Goal: Complete application form: Complete application form

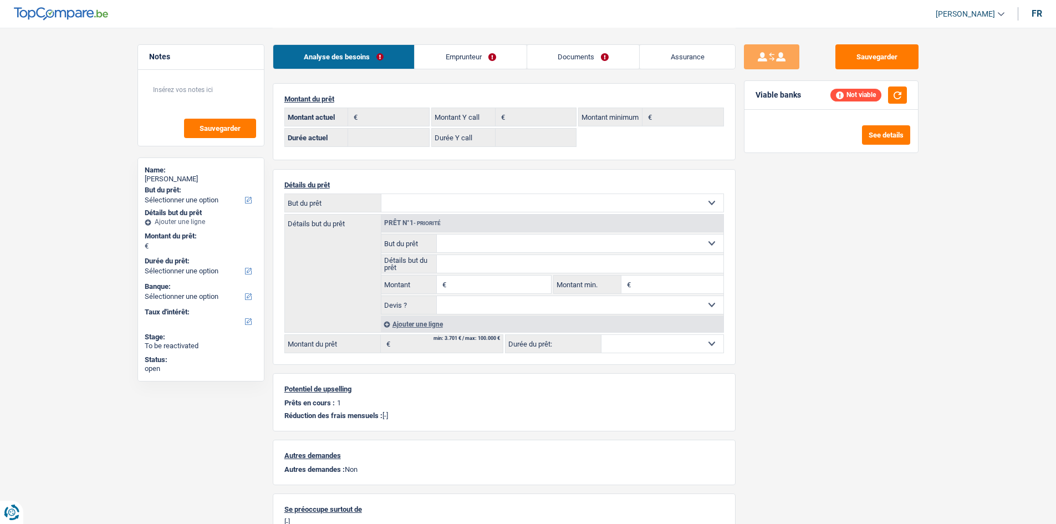
select select "rents"
select select "BE"
select select "cardOrCredit"
click at [494, 58] on link "Emprunteur" at bounding box center [471, 57] width 112 height 24
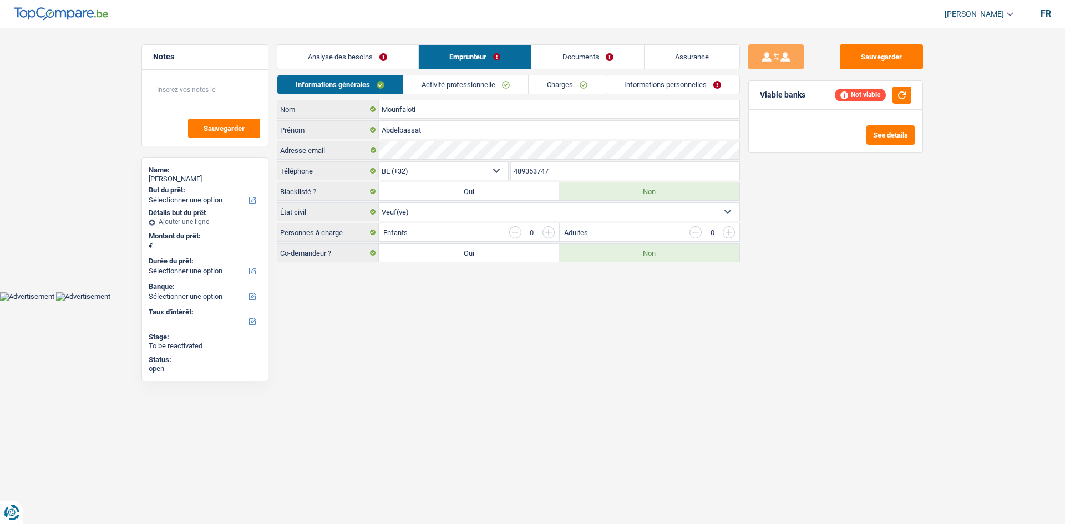
click at [554, 79] on link "Charges" at bounding box center [566, 84] width 77 height 18
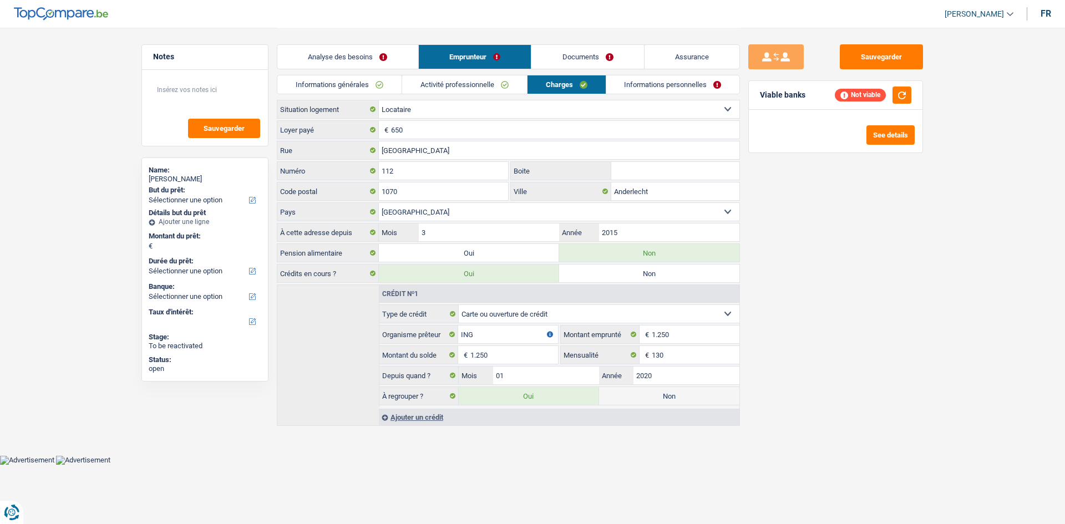
click at [845, 343] on div "Sauvegarder Viable banks Not viable See details" at bounding box center [835, 275] width 191 height 462
click at [431, 420] on div "Ajouter un crédit" at bounding box center [559, 417] width 360 height 17
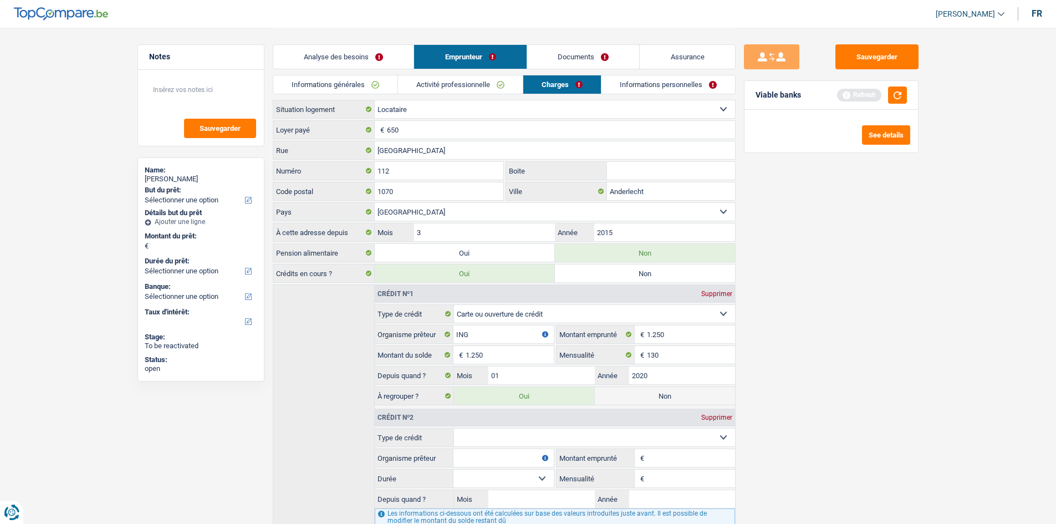
click at [516, 436] on select "Carte ou ouverture de crédit Prêt hypothécaire Vente à tempérament Prêt à tempé…" at bounding box center [594, 438] width 281 height 18
select select "personalLoan"
type input "0"
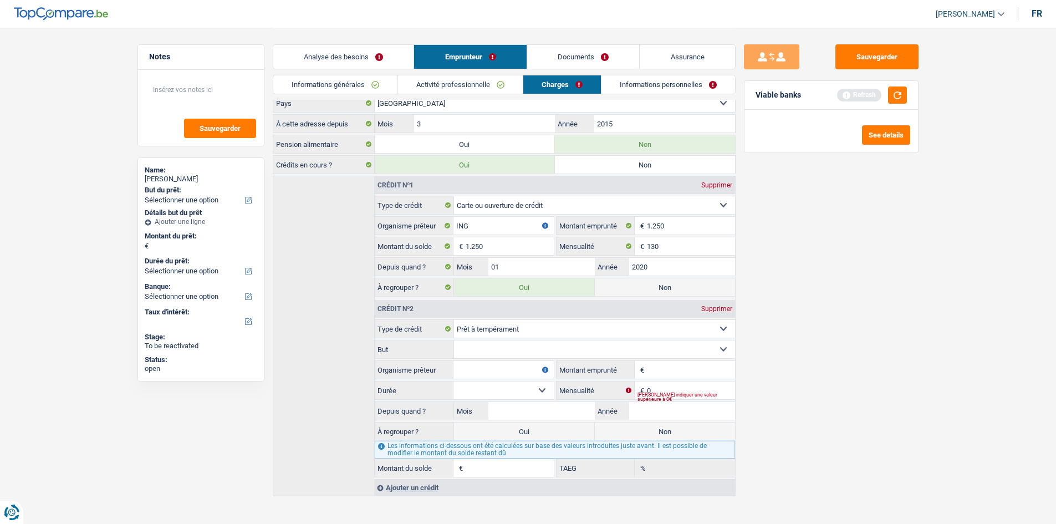
scroll to position [119, 0]
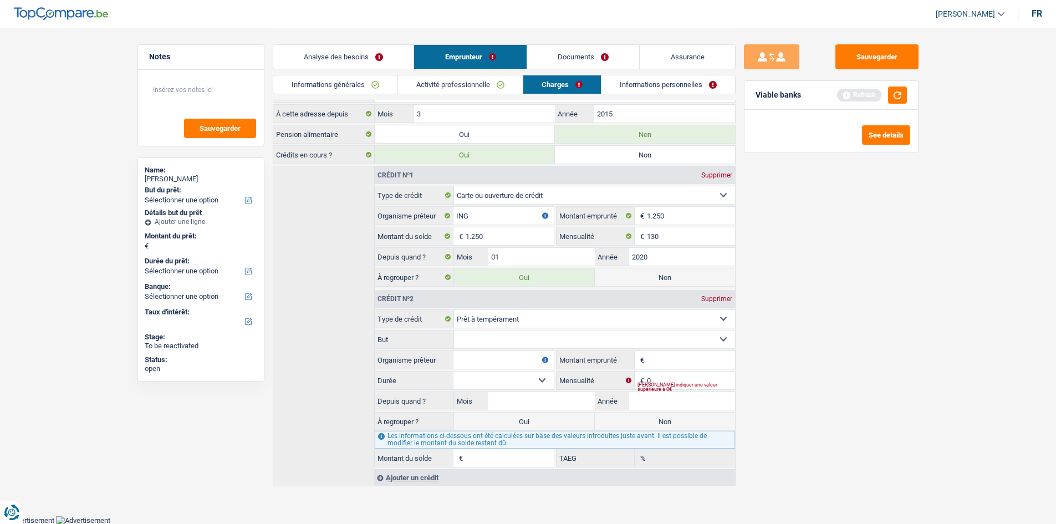
click at [556, 342] on select "Confort maison: meubles, textile, peinture, électroménager, outillage non-profe…" at bounding box center [594, 340] width 281 height 18
select select "homeFurnishingOrRelocation"
click at [454, 331] on select "Confort maison: meubles, textile, peinture, électroménager, outillage non-profe…" at bounding box center [594, 340] width 281 height 18
click at [664, 378] on input "0" at bounding box center [691, 381] width 88 height 18
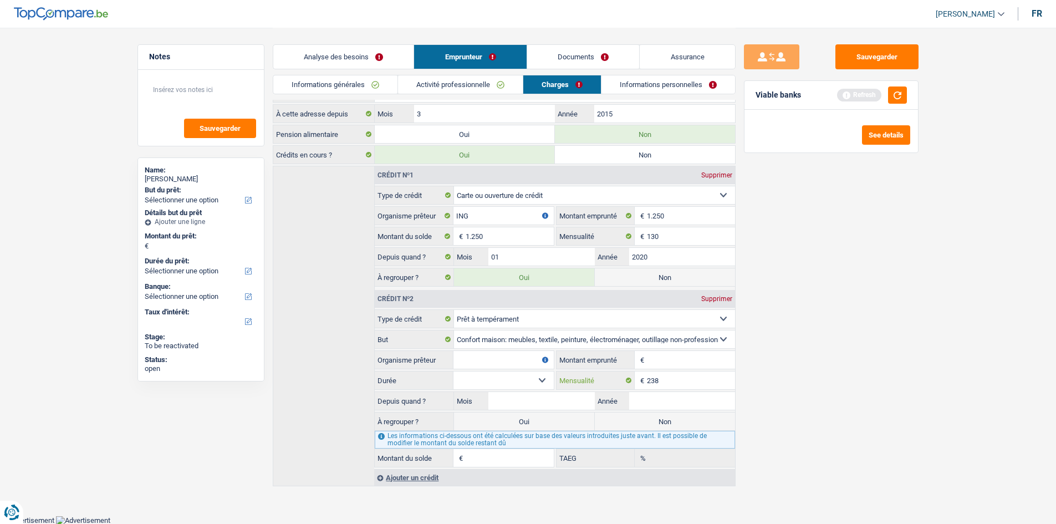
type input "238"
click at [668, 366] on input "Montant emprunté" at bounding box center [691, 360] width 88 height 18
type input "11.250"
click at [496, 382] on select "12 mois 18 mois 24 mois 30 mois 36 mois 42 mois 48 mois 60 mois Sélectionner un…" at bounding box center [504, 381] width 100 height 18
select select "60"
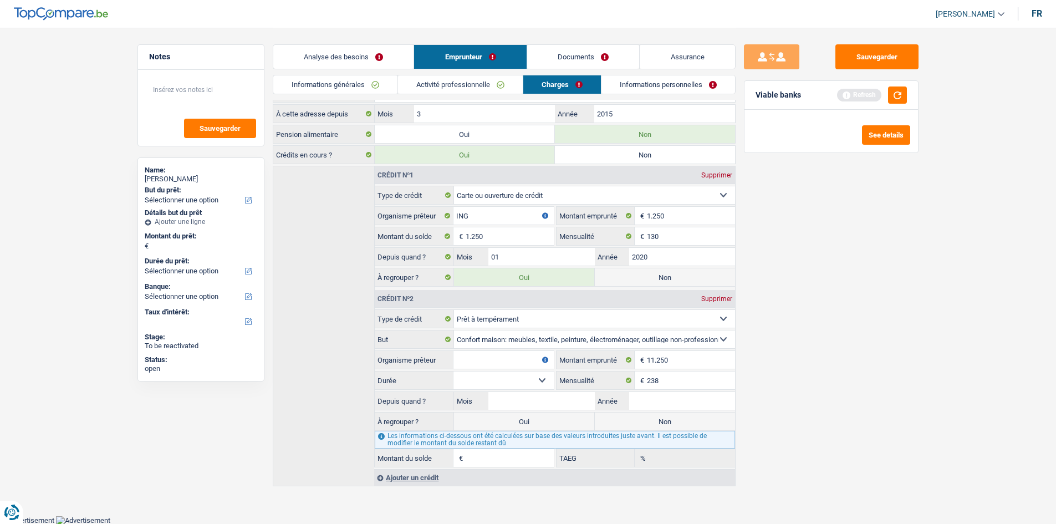
click at [454, 372] on select "12 mois 18 mois 24 mois 30 mois 36 mois 42 mois 48 mois 60 mois Sélectionner un…" at bounding box center [504, 381] width 100 height 18
click at [532, 401] on input "Mois" at bounding box center [542, 401] width 106 height 18
type input "9"
click at [706, 407] on input "Année" at bounding box center [682, 401] width 106 height 18
type input "2023"
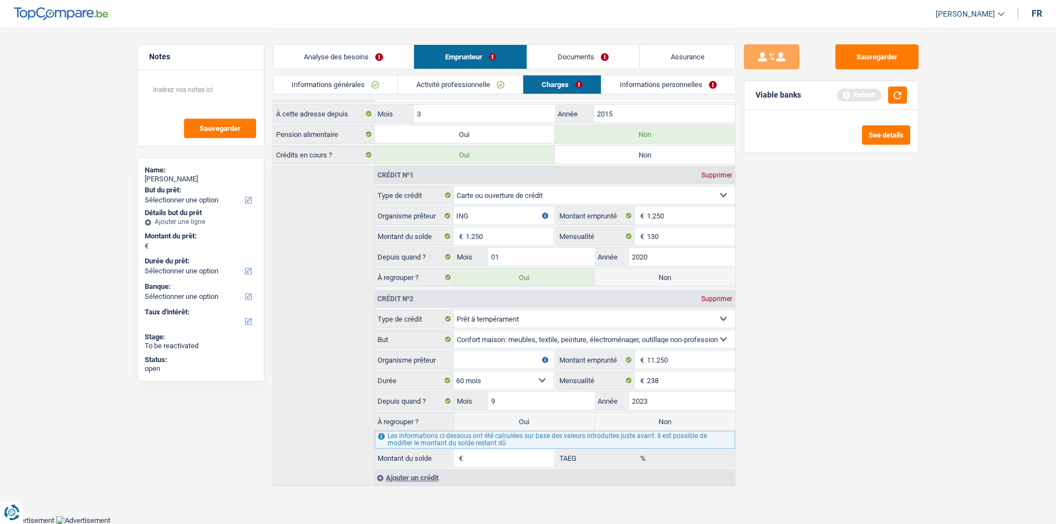
type input "7.396"
type input "10,27"
click at [494, 358] on input "Organisme prêteur" at bounding box center [504, 360] width 100 height 18
type input "Alpha Crédit"
click at [661, 420] on label "Non" at bounding box center [665, 422] width 140 height 18
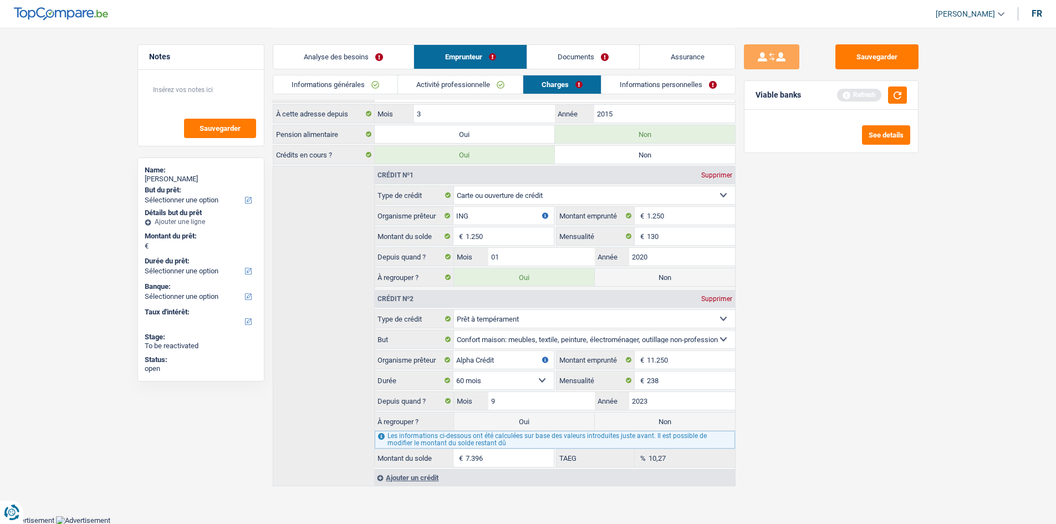
click at [661, 420] on input "Non" at bounding box center [665, 422] width 140 height 18
radio input "true"
type input "1.250"
select select "24"
select select "refinancing"
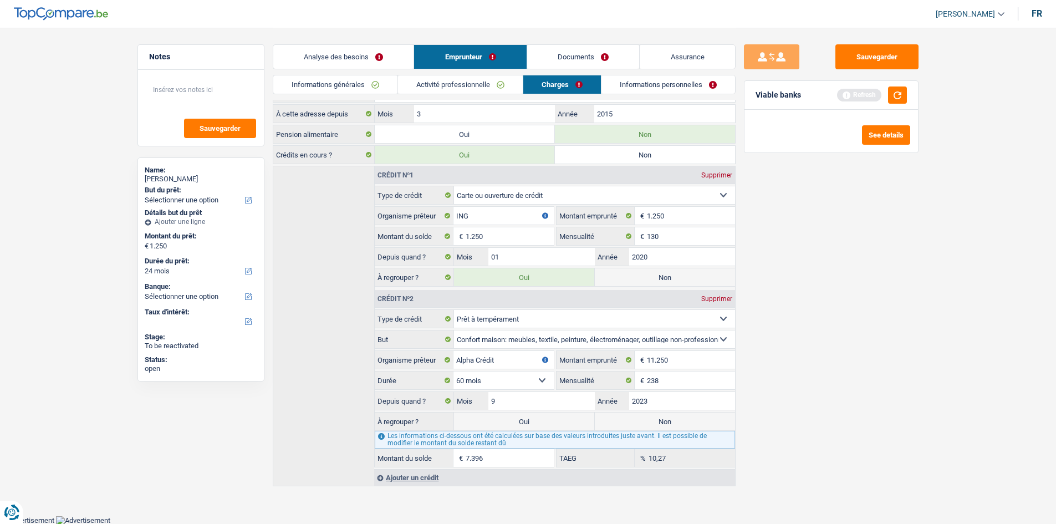
select select "refinancing"
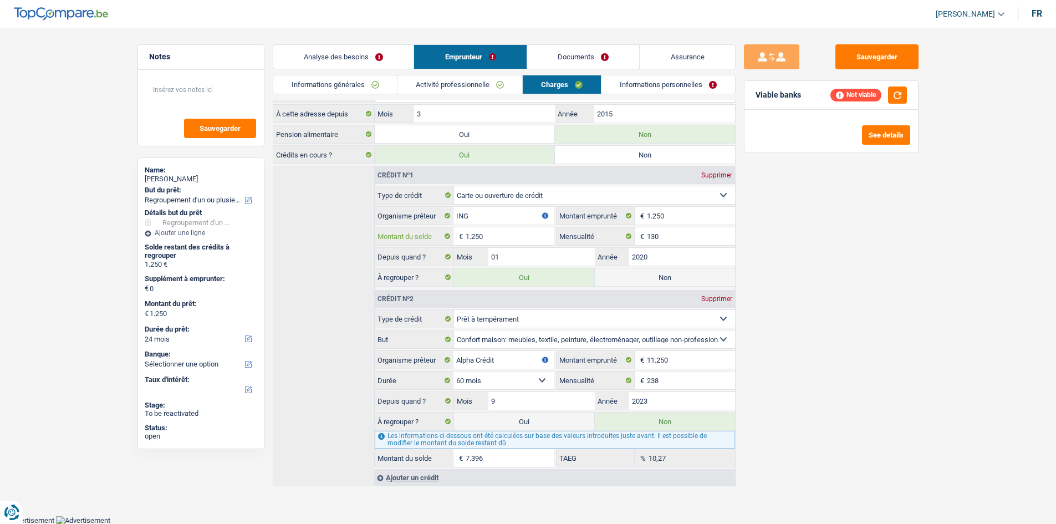
click at [539, 237] on input "1.250" at bounding box center [510, 236] width 88 height 18
type input "1"
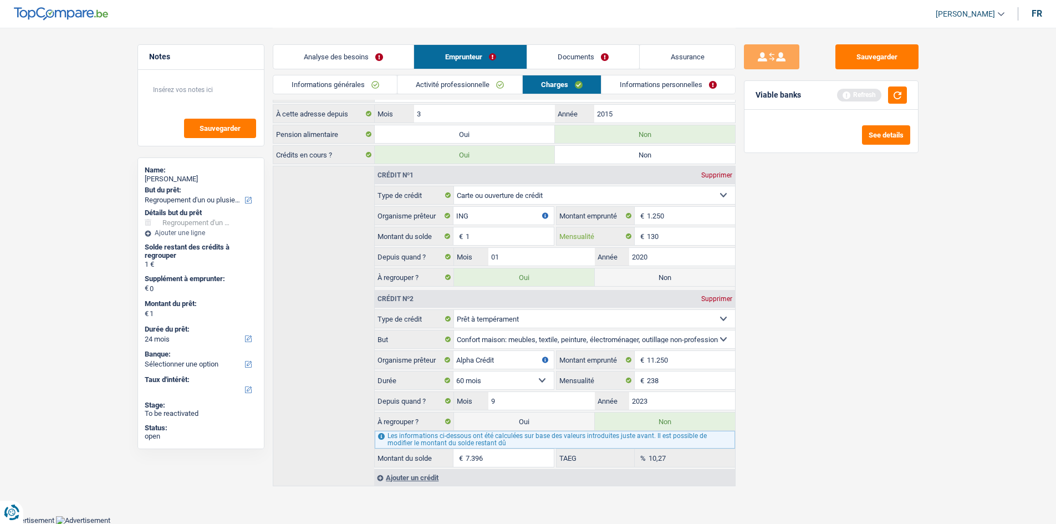
click at [661, 239] on input "130" at bounding box center [691, 236] width 88 height 18
type input "1"
click at [852, 258] on div "Sauvegarder Viable banks Refresh See details" at bounding box center [831, 275] width 191 height 462
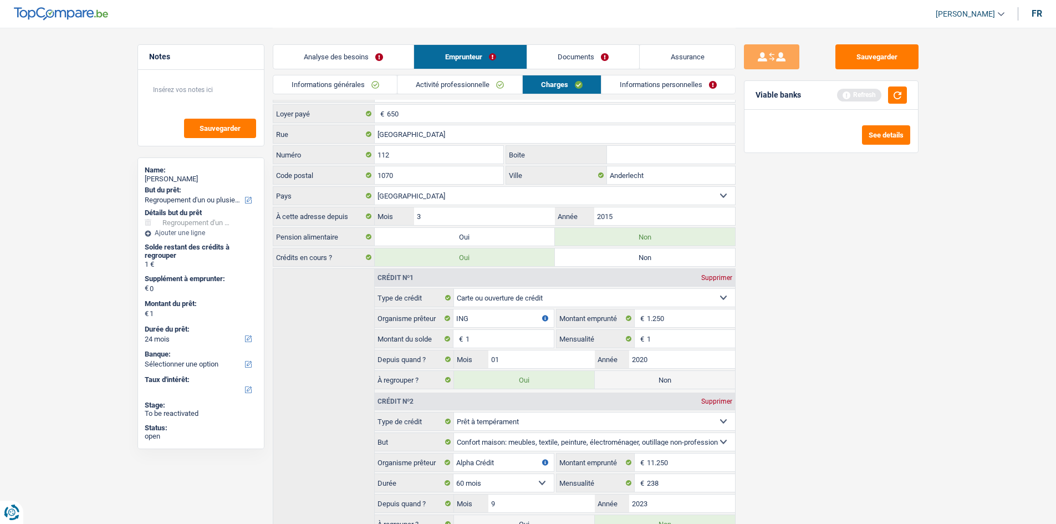
scroll to position [0, 0]
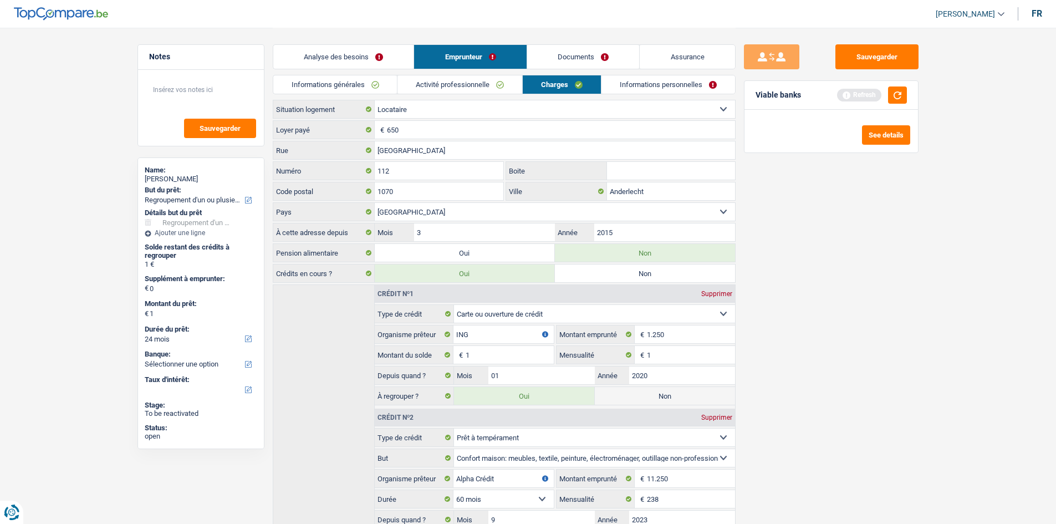
click at [809, 284] on div "Sauvegarder Viable banks Refresh See details" at bounding box center [831, 275] width 191 height 462
click at [902, 90] on button "button" at bounding box center [897, 95] width 19 height 17
click at [464, 135] on input "650" at bounding box center [561, 130] width 348 height 18
click at [484, 88] on link "Activité professionnelle" at bounding box center [460, 84] width 125 height 18
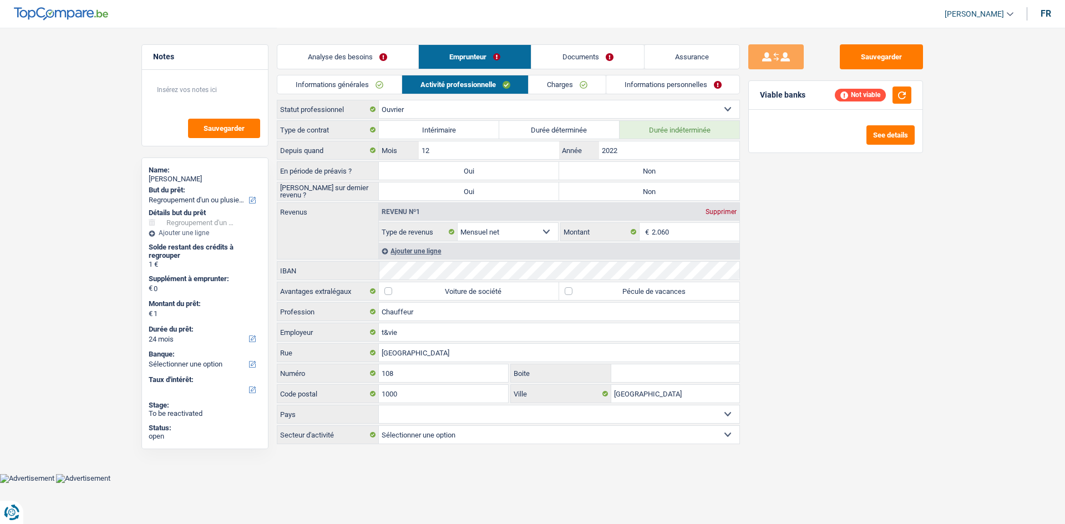
click at [939, 214] on main "Notes Sauvegarder Name: Abdelbassat Mounfaloti But du prêt: Confort maison: meu…" at bounding box center [532, 237] width 1065 height 474
click at [942, 228] on main "Notes Sauvegarder Name: Abdelbassat Mounfaloti But du prêt: Confort maison: meu…" at bounding box center [532, 237] width 1065 height 474
click at [928, 235] on div "Sauvegarder Viable banks Not viable See details" at bounding box center [835, 275] width 191 height 462
click at [880, 187] on div "Sauvegarder Viable banks Not viable See details" at bounding box center [835, 275] width 191 height 462
click at [699, 176] on label "Non" at bounding box center [649, 171] width 180 height 18
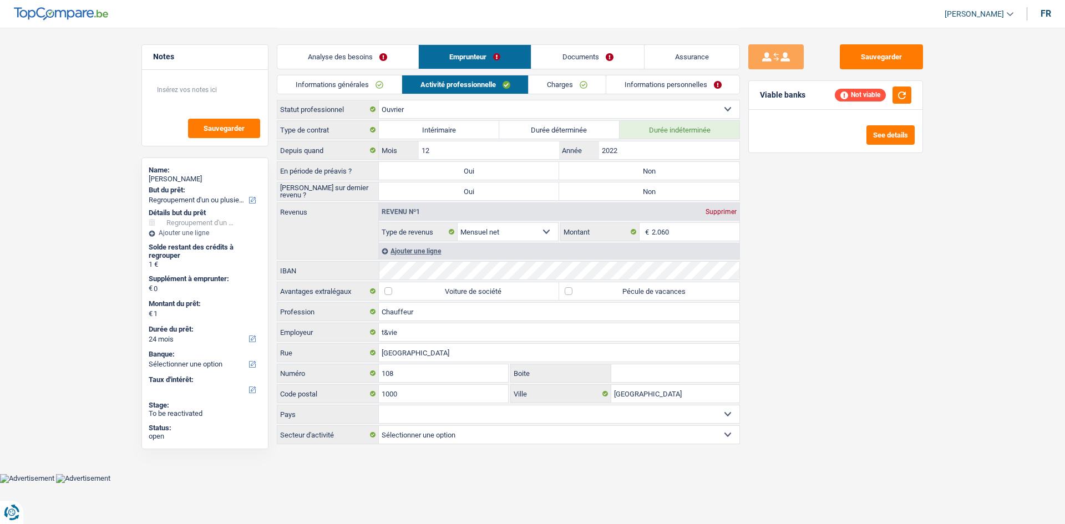
click at [699, 176] on input "Non" at bounding box center [649, 171] width 180 height 18
radio input "true"
click at [699, 192] on label "Non" at bounding box center [649, 191] width 180 height 18
click at [699, 192] on input "Non" at bounding box center [649, 191] width 180 height 18
radio input "true"
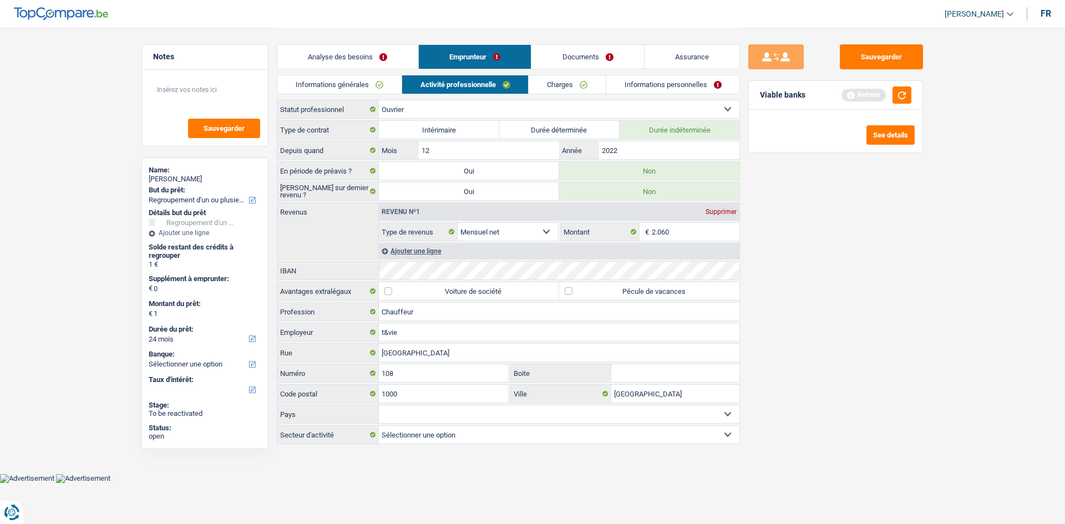
click at [847, 223] on div "Sauvegarder Viable banks Refresh See details" at bounding box center [835, 275] width 191 height 462
click at [422, 253] on div "Ajouter une ligne" at bounding box center [559, 251] width 360 height 16
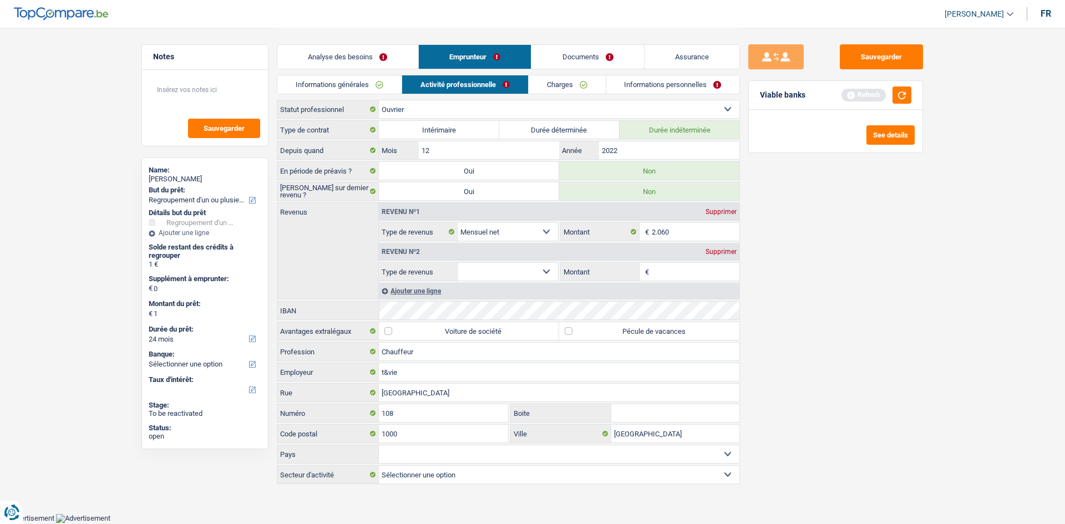
click at [502, 275] on select "Allocation d'handicap Allocations chômage Allocations familiales Chèques repas …" at bounding box center [508, 272] width 100 height 18
click at [918, 268] on div "Sauvegarder Viable banks Refresh See details" at bounding box center [835, 275] width 191 height 462
click at [680, 227] on input "2.060" at bounding box center [696, 232] width 88 height 18
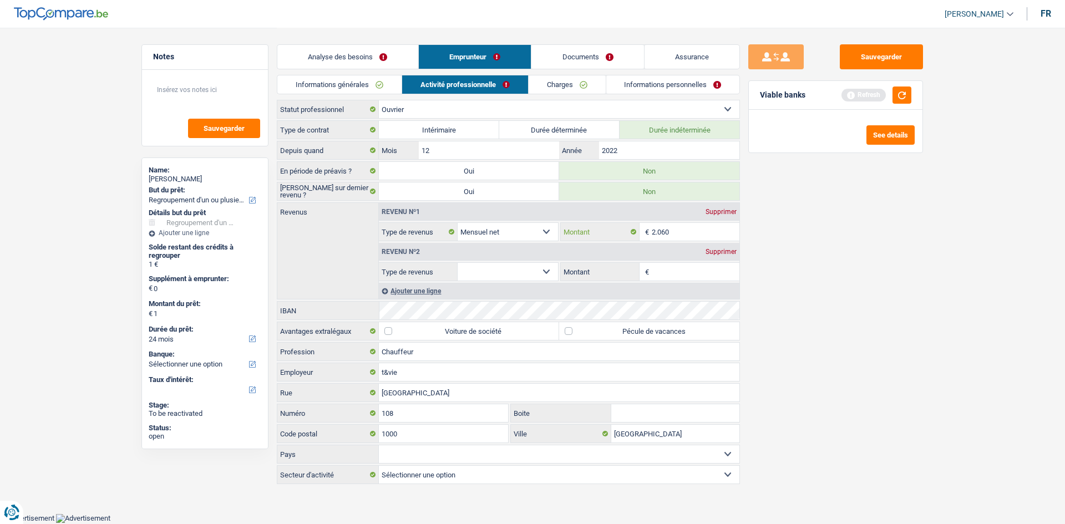
click at [680, 227] on input "2.060" at bounding box center [696, 232] width 88 height 18
type input "2.300"
click at [909, 251] on div "Sauvegarder Viable banks Refresh See details" at bounding box center [835, 275] width 191 height 462
click at [522, 264] on select "Allocation d'handicap Allocations chômage Allocations familiales Chèques repas …" at bounding box center [508, 272] width 100 height 18
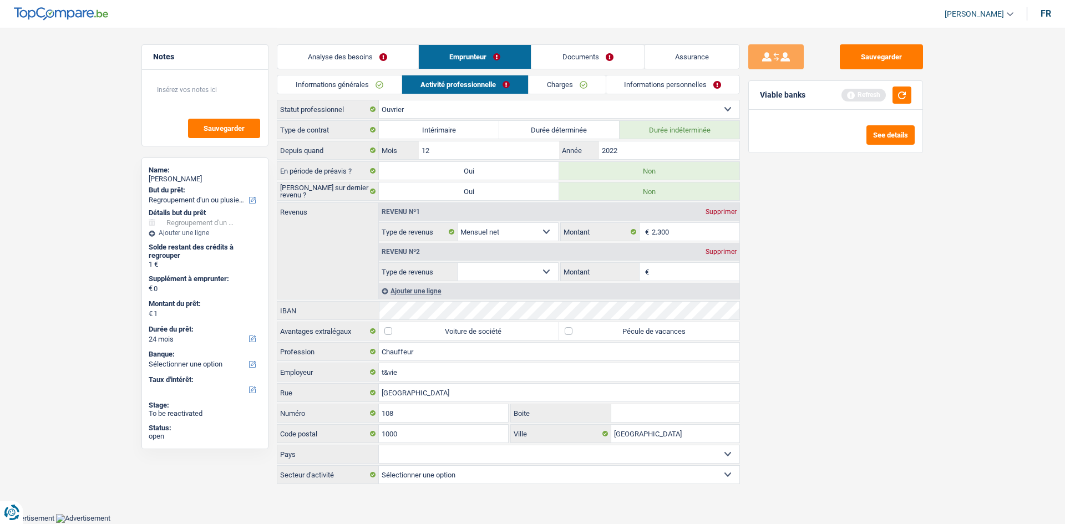
click at [720, 248] on div "Supprimer" at bounding box center [721, 251] width 37 height 7
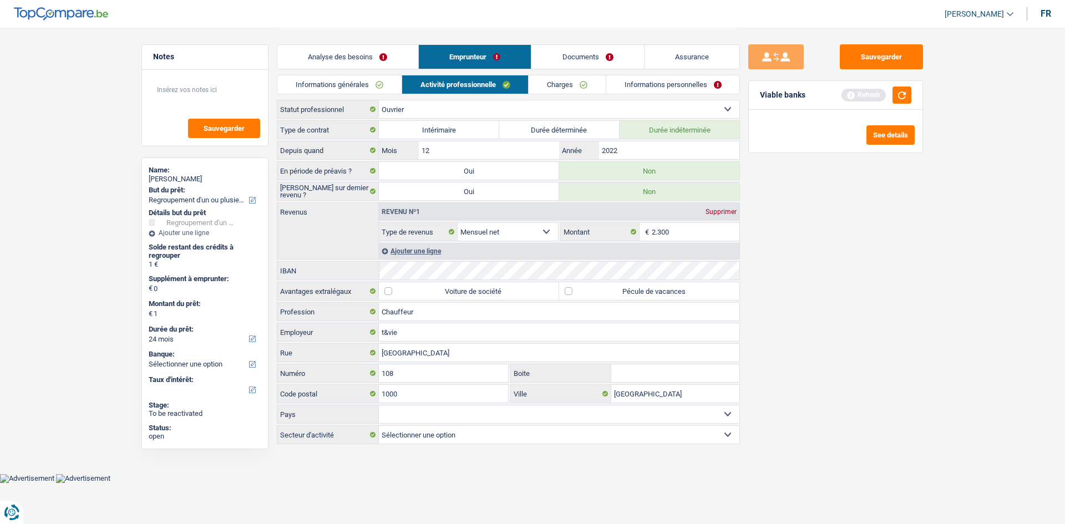
click at [791, 255] on div "Sauvegarder Viable banks Refresh See details" at bounding box center [835, 275] width 191 height 462
click at [352, 86] on link "Informations générales" at bounding box center [339, 84] width 124 height 18
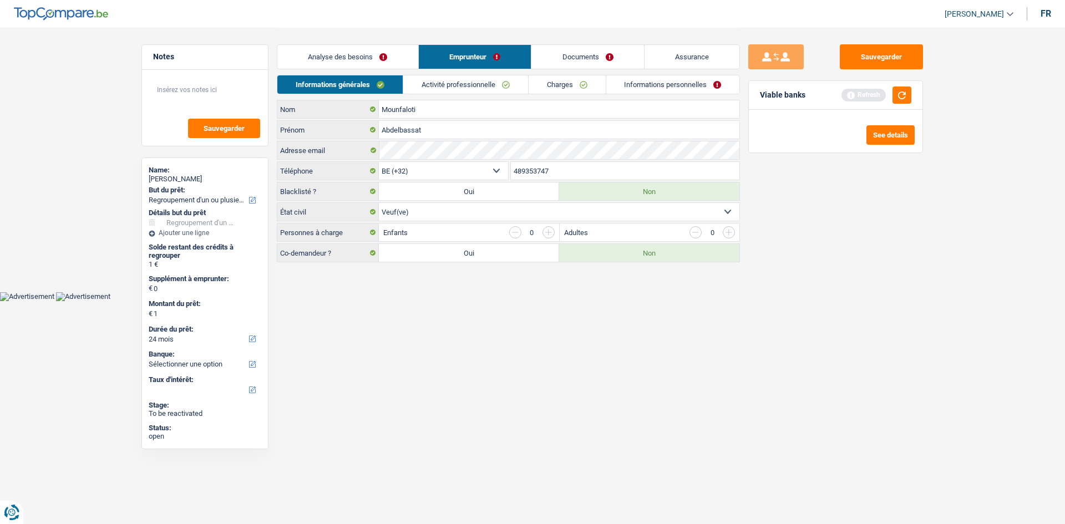
click at [568, 80] on link "Charges" at bounding box center [566, 84] width 77 height 18
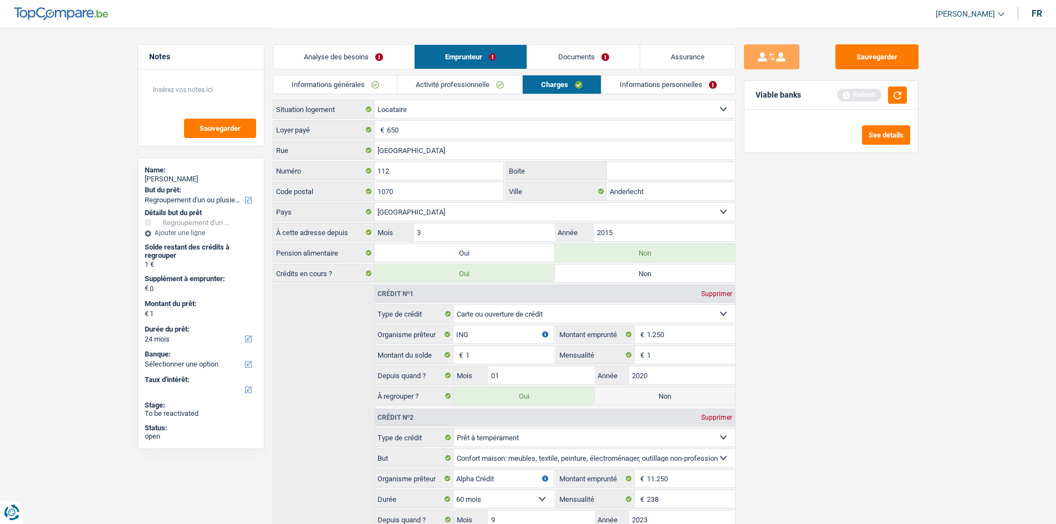
click at [885, 216] on div "Sauvegarder Viable banks Refresh See details" at bounding box center [831, 275] width 191 height 462
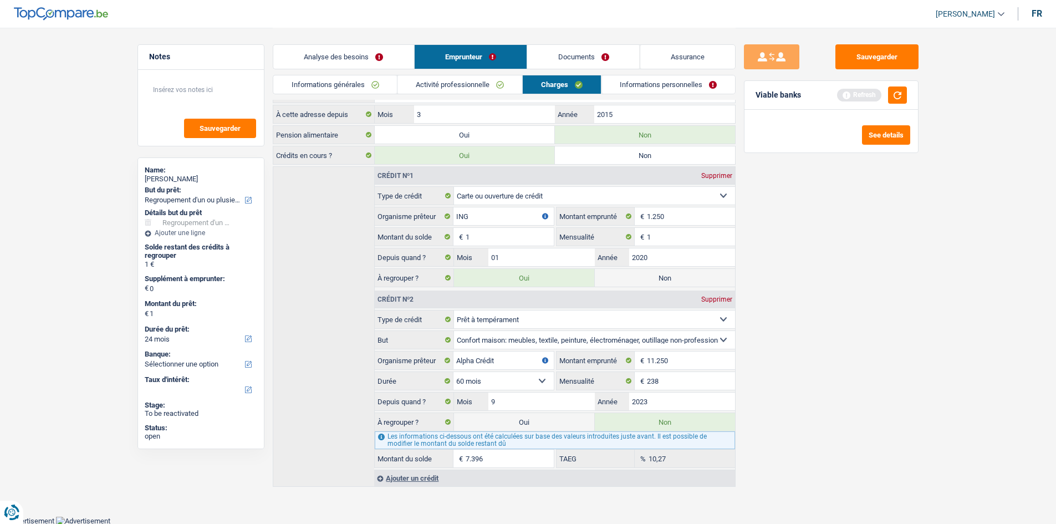
scroll to position [119, 0]
click at [639, 73] on div "Analyse des besoins Emprunteur Documents Assurance" at bounding box center [504, 51] width 463 height 47
click at [644, 82] on link "Informations personnelles" at bounding box center [669, 84] width 134 height 18
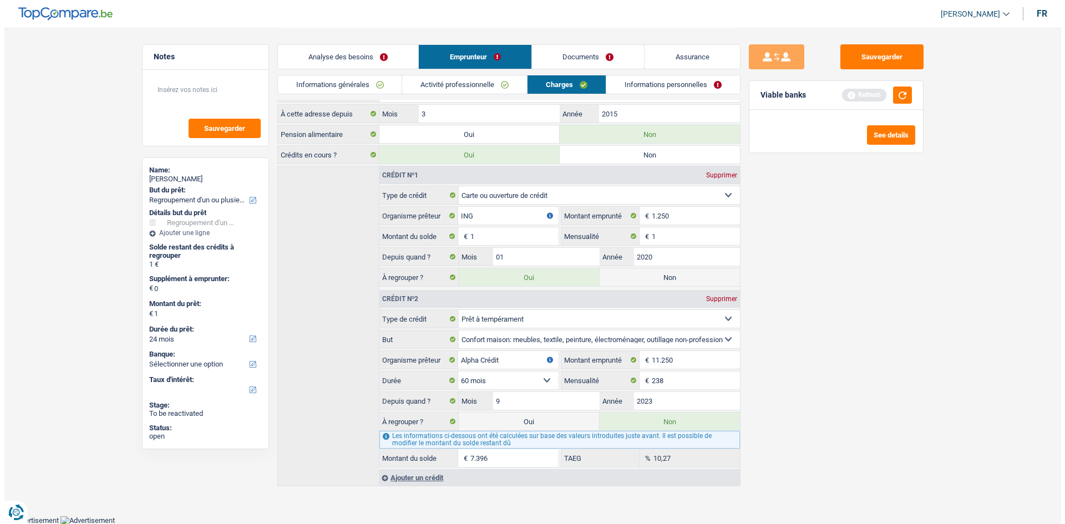
scroll to position [0, 0]
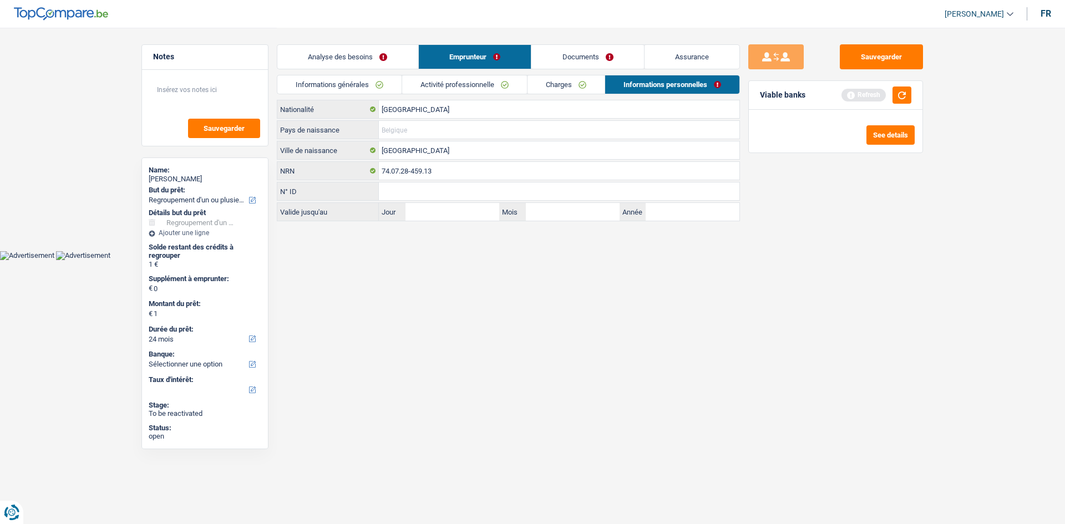
click at [396, 132] on input "Pays de naissance" at bounding box center [559, 130] width 360 height 18
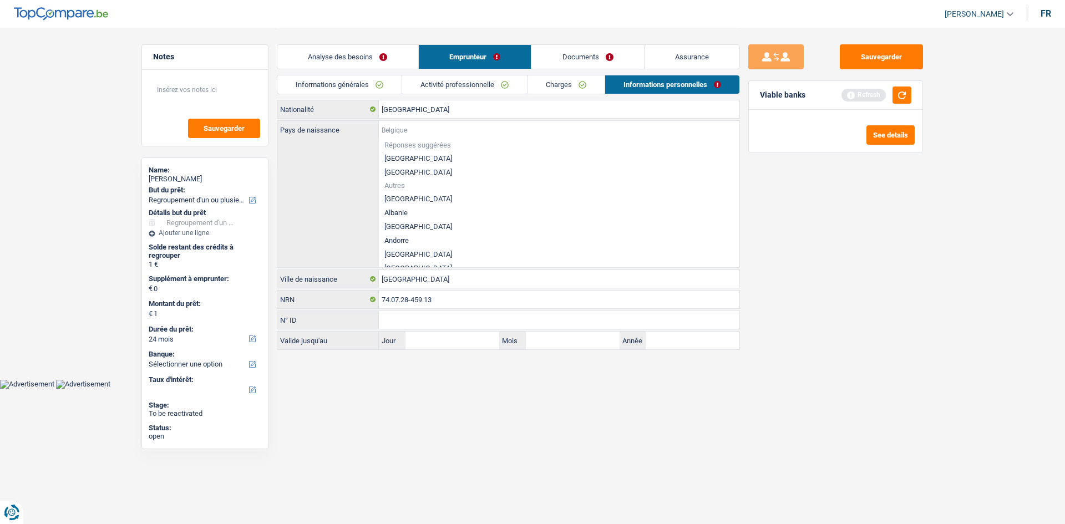
type input "m"
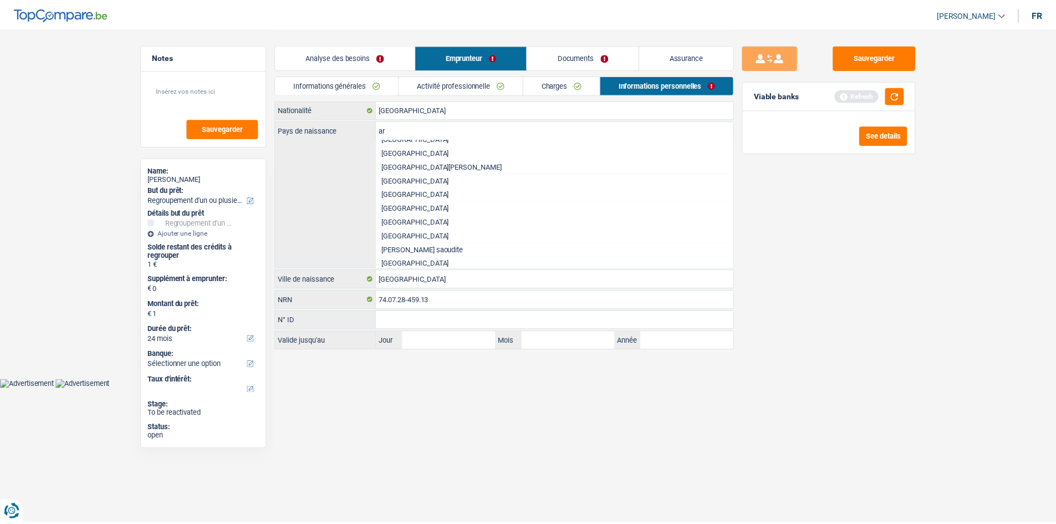
scroll to position [133, 0]
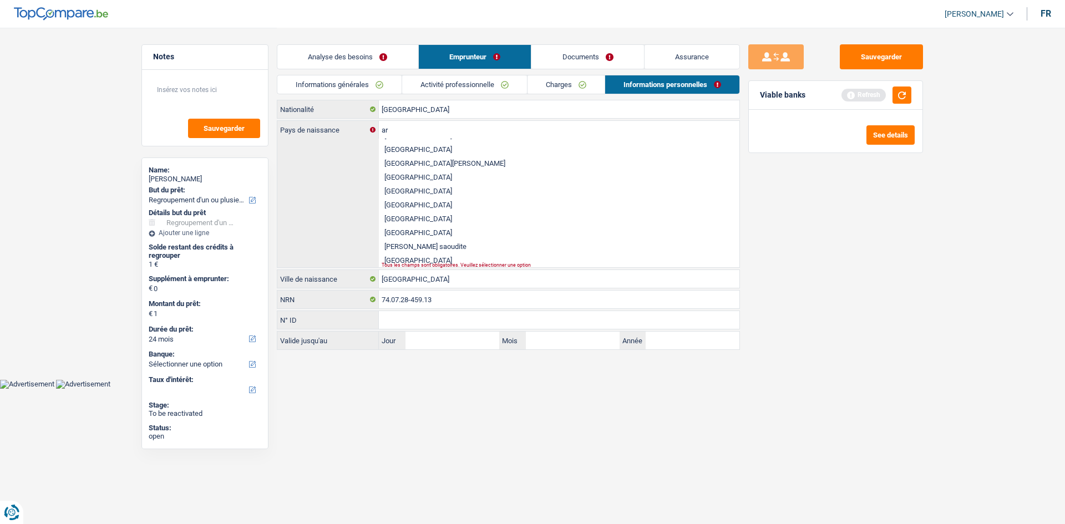
click at [395, 179] on li "Maroc" at bounding box center [559, 177] width 360 height 14
type input "Maroc"
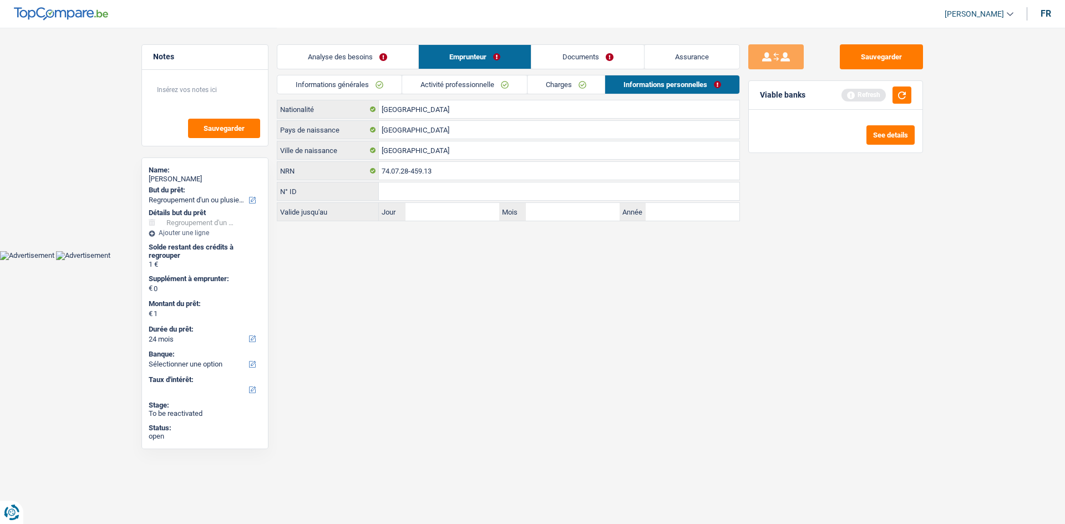
click at [821, 240] on div "Sauvegarder Viable banks Refresh See details" at bounding box center [835, 275] width 191 height 462
click at [903, 89] on button "button" at bounding box center [901, 95] width 19 height 17
click at [584, 88] on link "Charges" at bounding box center [565, 84] width 77 height 18
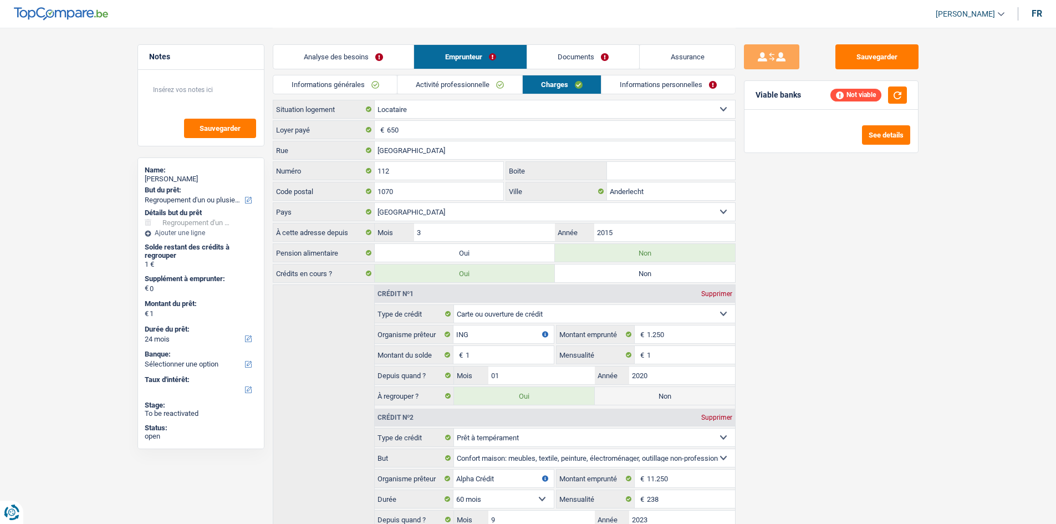
click at [495, 88] on link "Activité professionnelle" at bounding box center [460, 84] width 125 height 18
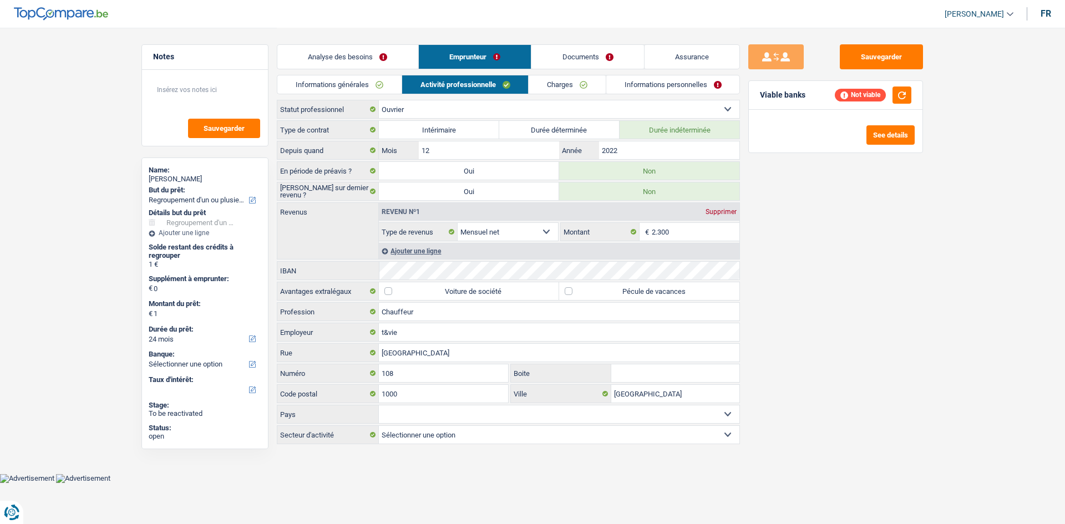
click at [355, 84] on link "Informations générales" at bounding box center [339, 84] width 124 height 18
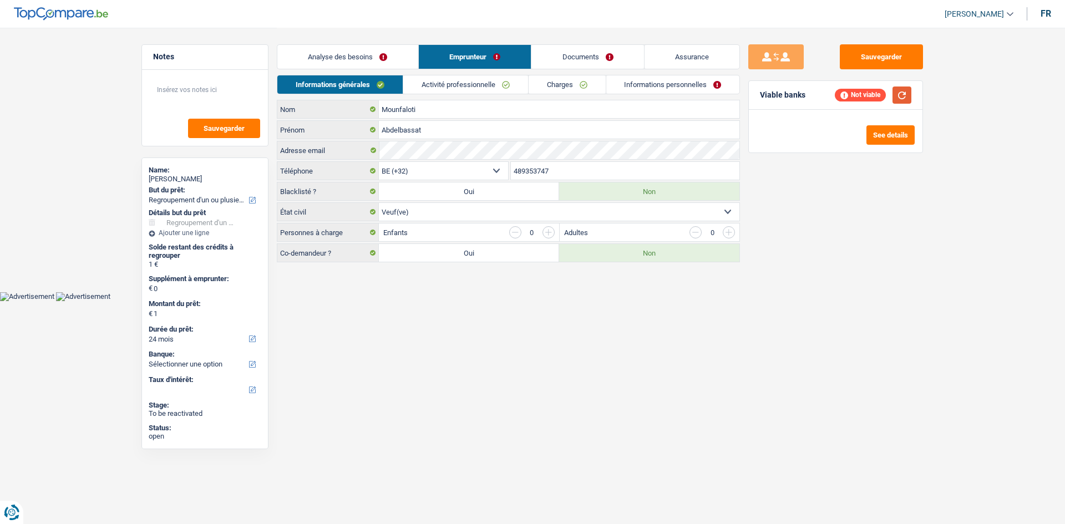
drag, startPoint x: 897, startPoint y: 99, endPoint x: 708, endPoint y: 94, distance: 189.2
click at [898, 96] on button "button" at bounding box center [901, 95] width 19 height 17
click at [412, 59] on link "Analyse des besoins" at bounding box center [347, 57] width 141 height 24
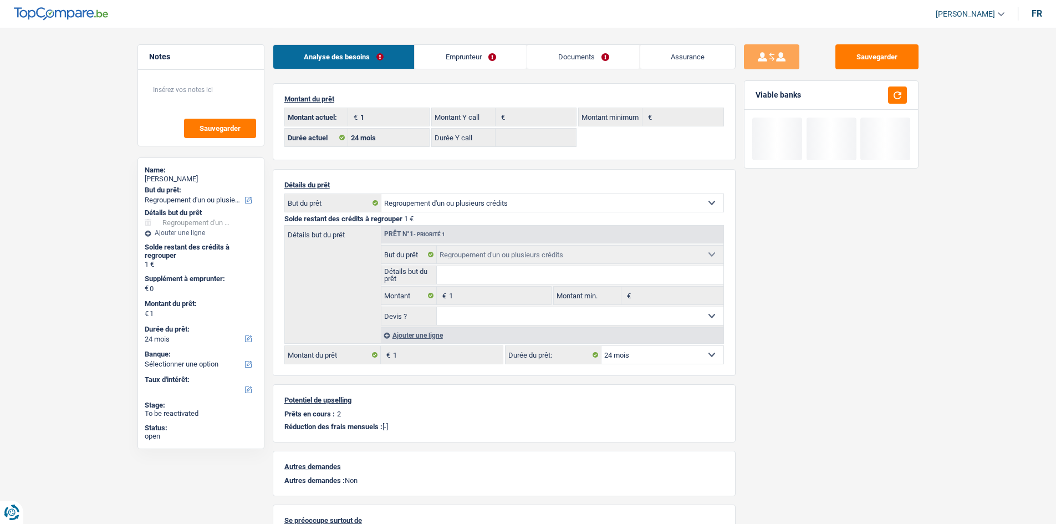
click at [512, 48] on link "Emprunteur" at bounding box center [471, 57] width 112 height 24
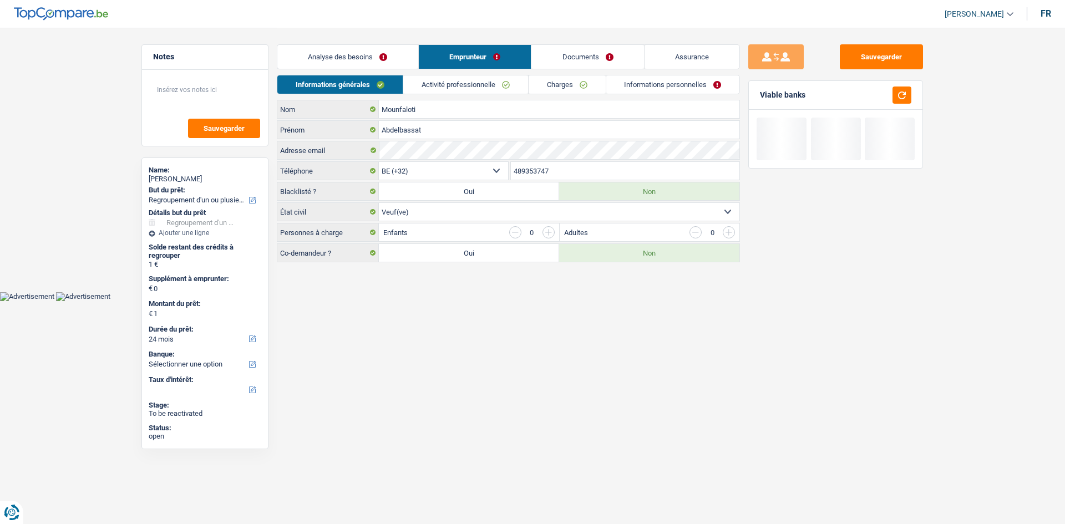
click at [586, 74] on div "Analyse des besoins Emprunteur Documents Assurance" at bounding box center [508, 51] width 463 height 47
click at [583, 80] on link "Charges" at bounding box center [566, 84] width 77 height 18
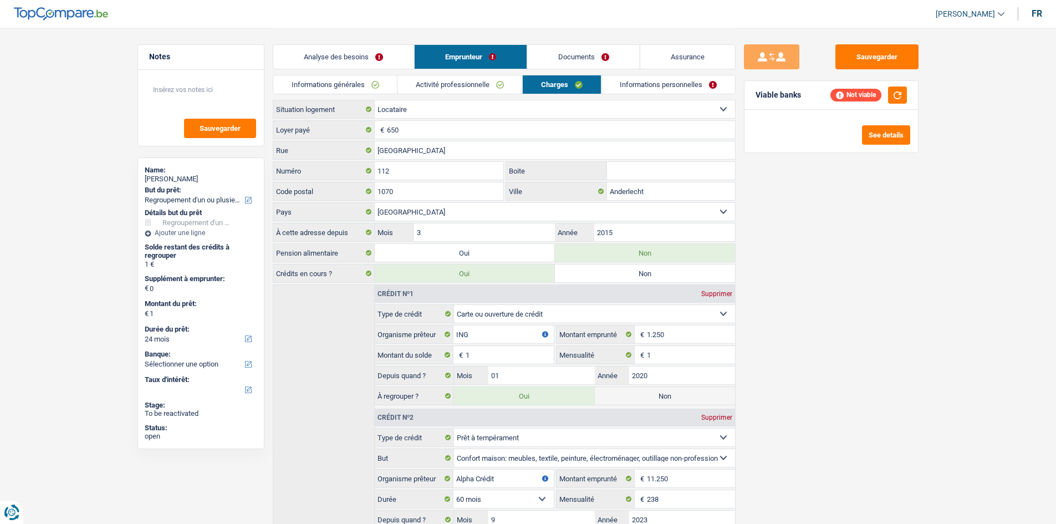
scroll to position [119, 0]
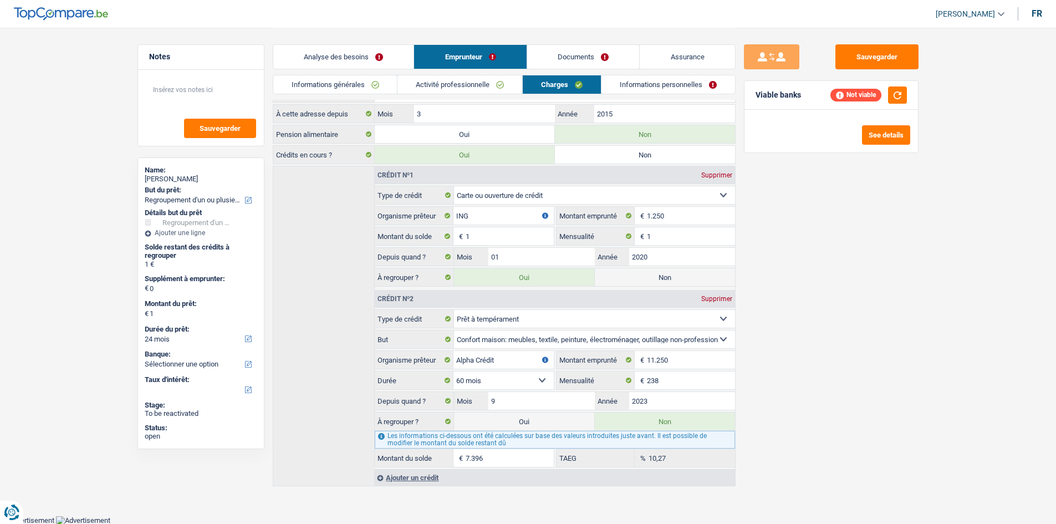
click at [528, 410] on div "Depuis quand ? 9 Mois / 2023 Année" at bounding box center [555, 401] width 360 height 19
click at [530, 418] on label "Oui" at bounding box center [524, 422] width 140 height 18
click at [530, 418] on input "Oui" at bounding box center [524, 422] width 140 height 18
radio input "true"
type input "7.397"
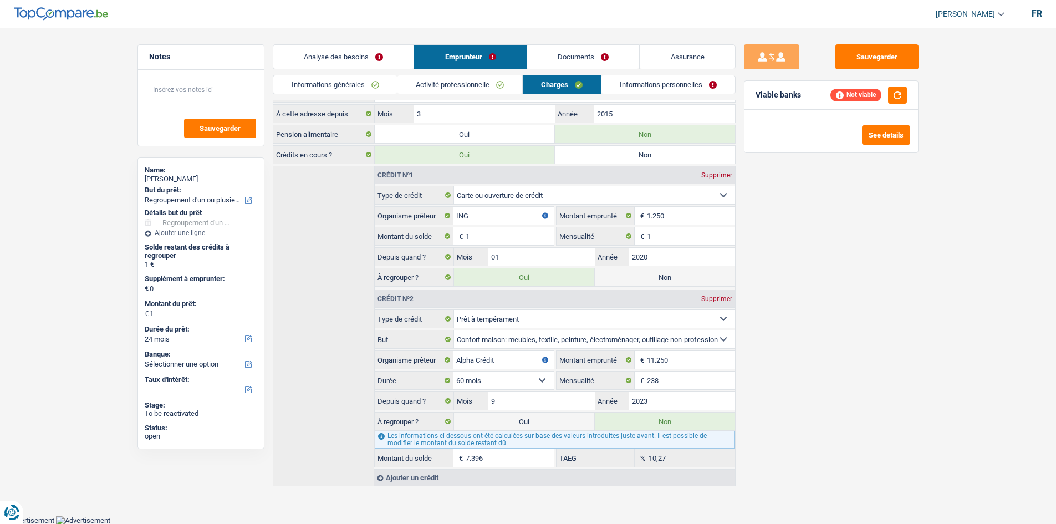
select select "42"
type input "7.397"
radio input "false"
type input "7.397"
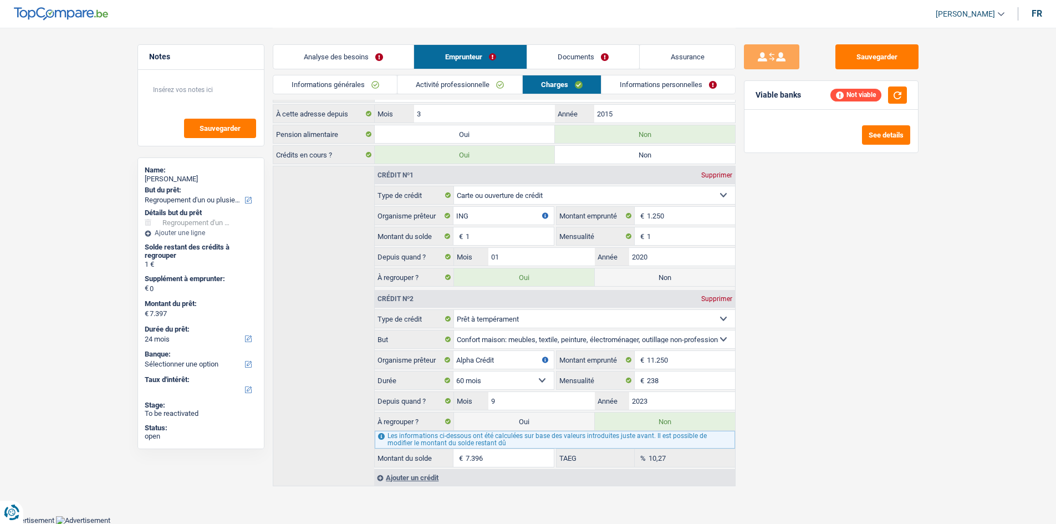
select select "42"
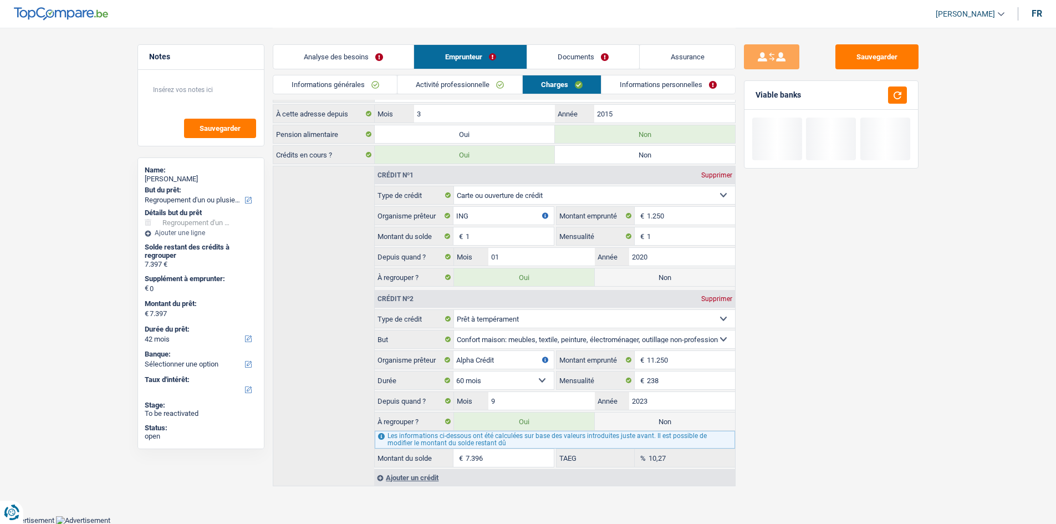
click at [339, 53] on link "Analyse des besoins" at bounding box center [343, 57] width 141 height 24
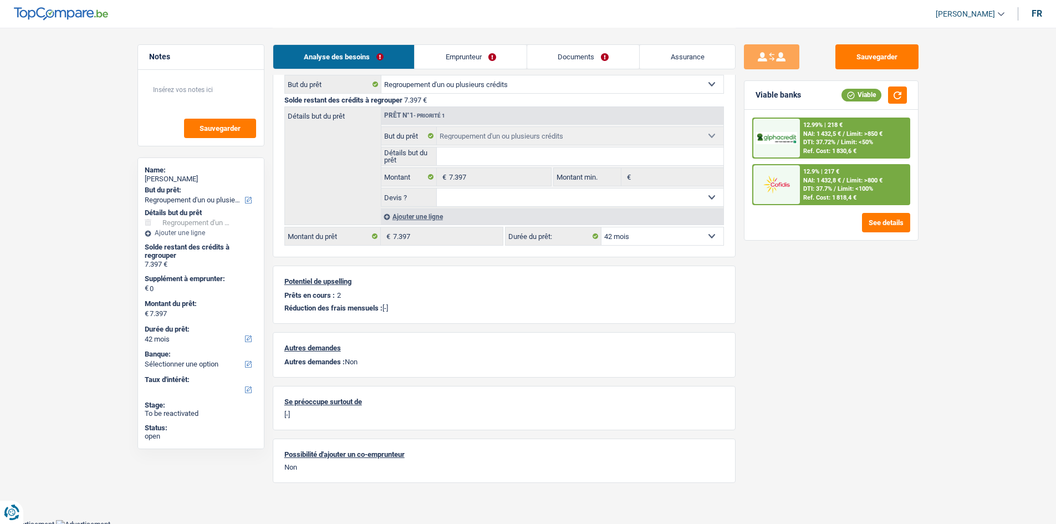
click at [428, 212] on div "Ajouter une ligne" at bounding box center [552, 217] width 343 height 16
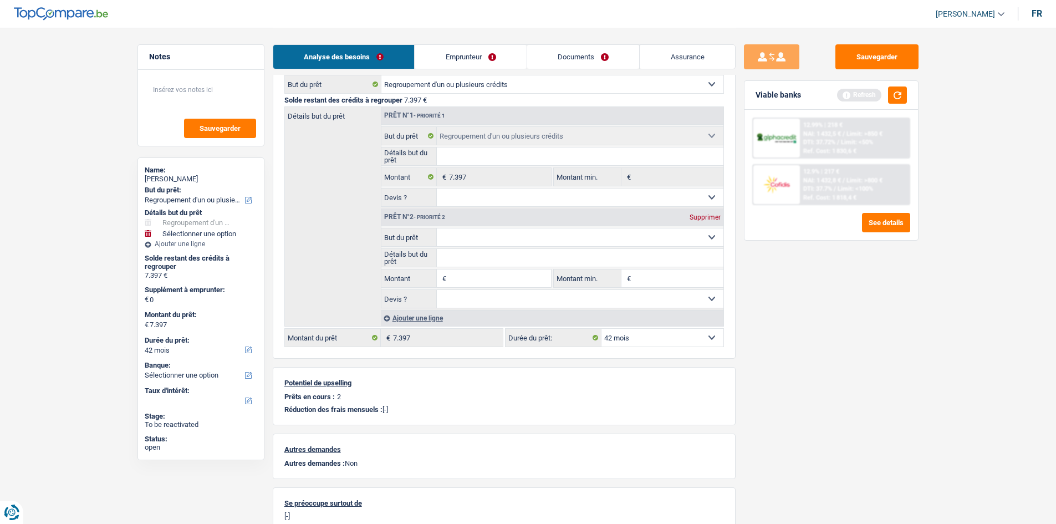
click at [499, 242] on select "Confort maison: meubles, textile, peinture, électroménager, outillage non-profe…" at bounding box center [580, 237] width 287 height 18
select select "household"
click at [437, 228] on select "Confort maison: meubles, textile, peinture, électroménager, outillage non-profe…" at bounding box center [580, 237] width 287 height 18
type input "0"
select select "household"
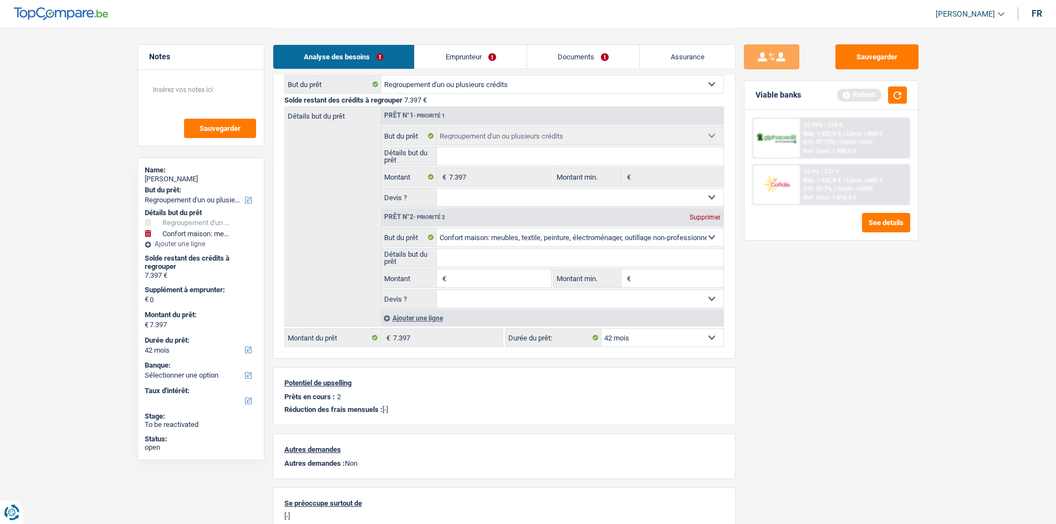
click at [479, 279] on input "Montant" at bounding box center [499, 279] width 101 height 18
type input "105"
type input "7.502"
select select "48"
type input "105"
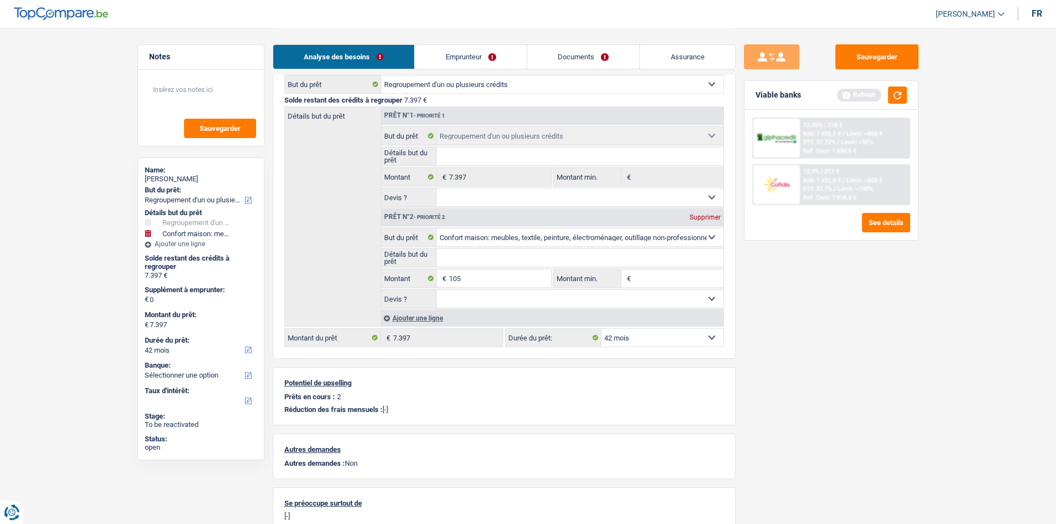
type input "7.502"
click at [997, 361] on main "Notes Sauvegarder Name: Abdelbassat Mounfaloti But du prêt: Confort maison: meu…" at bounding box center [528, 251] width 1056 height 740
select select "48"
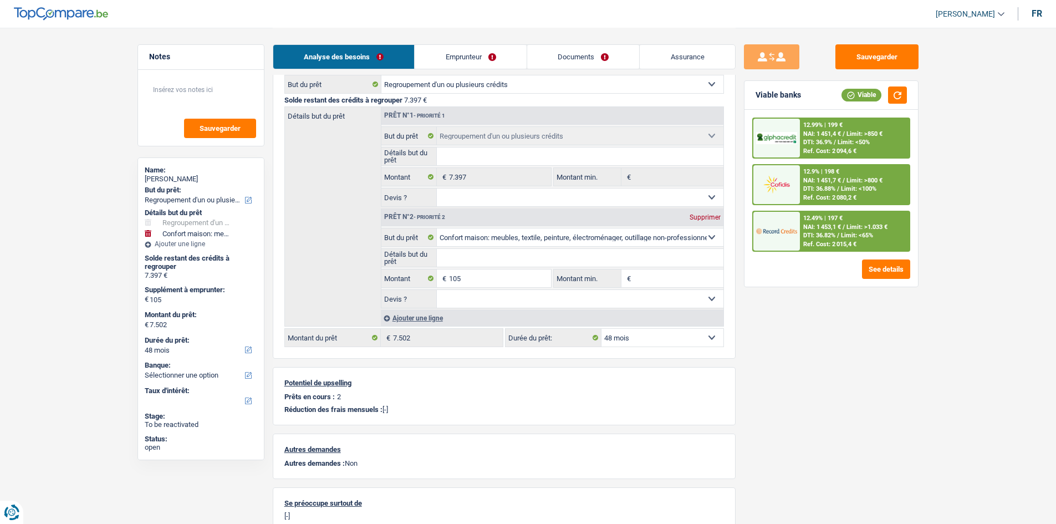
click at [866, 236] on span "Limit: <65%" at bounding box center [857, 235] width 32 height 7
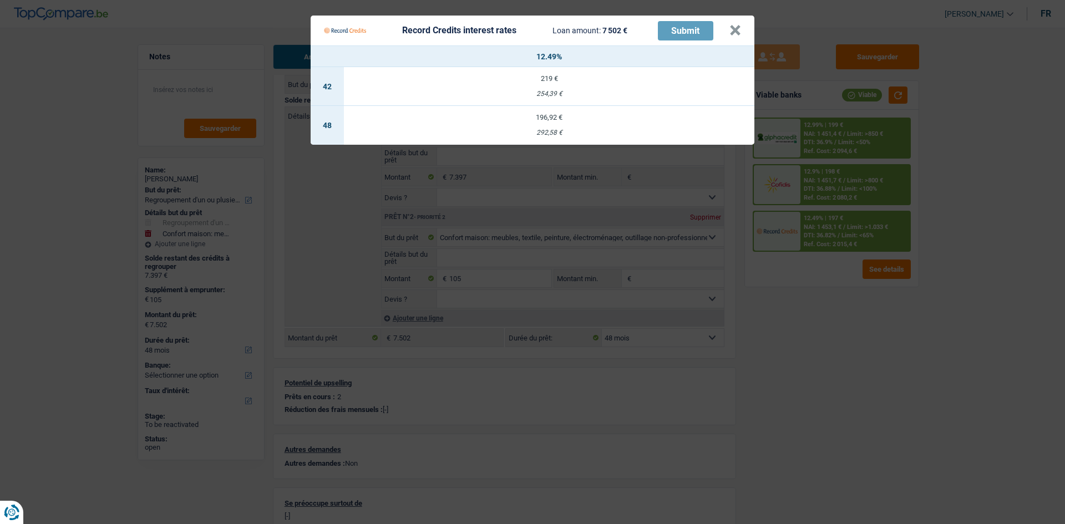
click at [885, 364] on Credits "Record Credits interest rates Loan amount: 7 502 € Submit × 12.49% 42 219 € 254…" at bounding box center [532, 262] width 1065 height 524
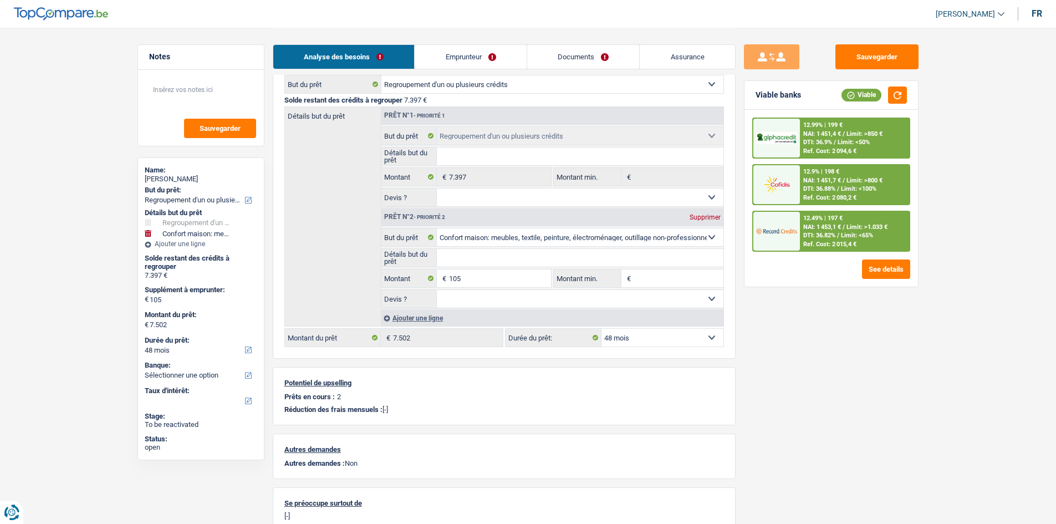
click at [497, 53] on link "Emprunteur" at bounding box center [471, 57] width 112 height 24
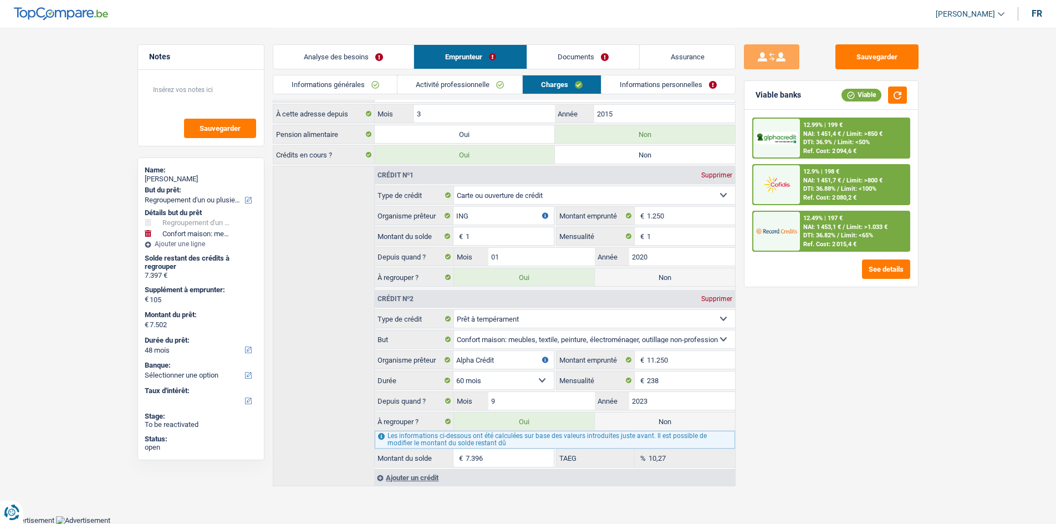
click at [393, 52] on link "Analyse des besoins" at bounding box center [343, 57] width 141 height 24
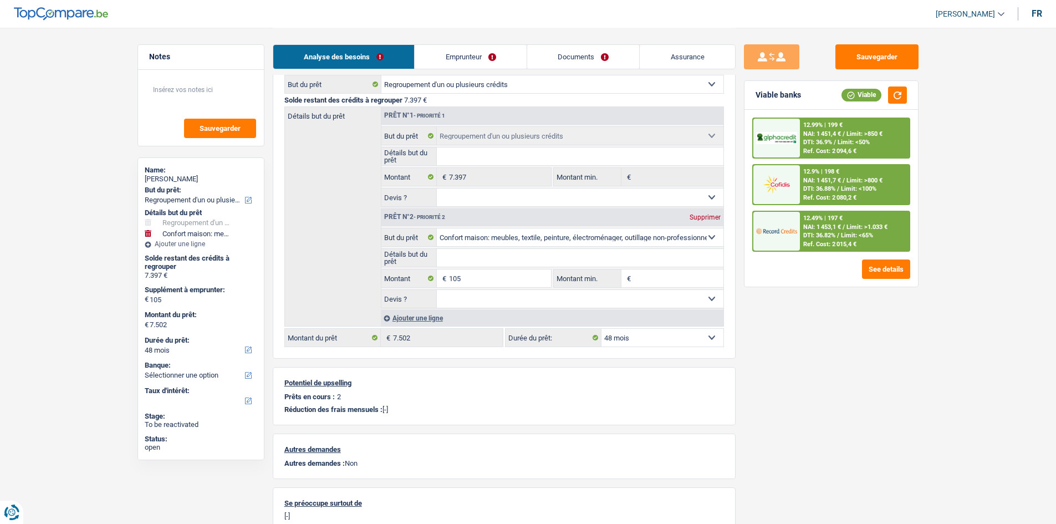
click at [849, 225] on span "Limit: >1.033 €" at bounding box center [867, 226] width 41 height 7
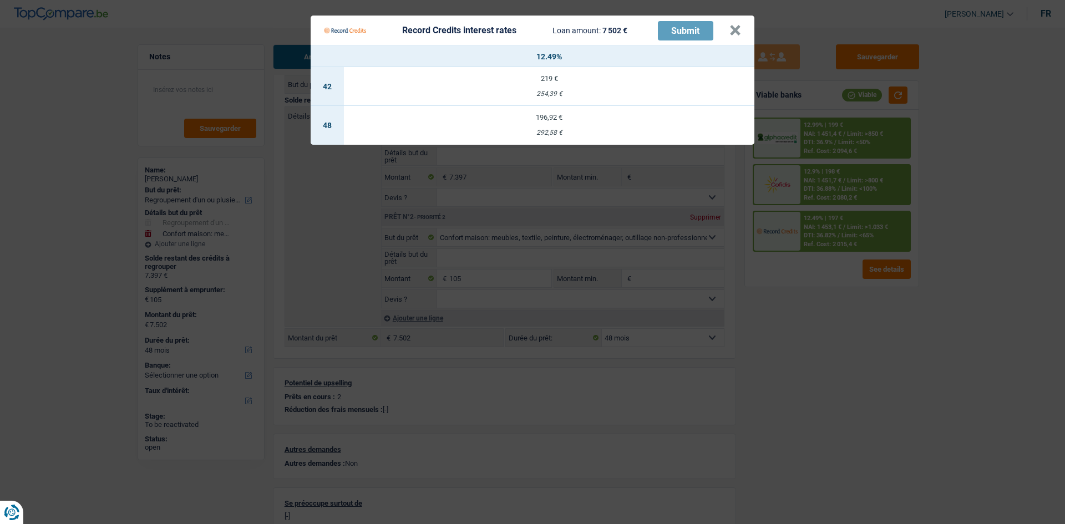
click at [853, 324] on Credits "Record Credits interest rates Loan amount: 7 502 € Submit × 12.49% 42 219 € 254…" at bounding box center [532, 262] width 1065 height 524
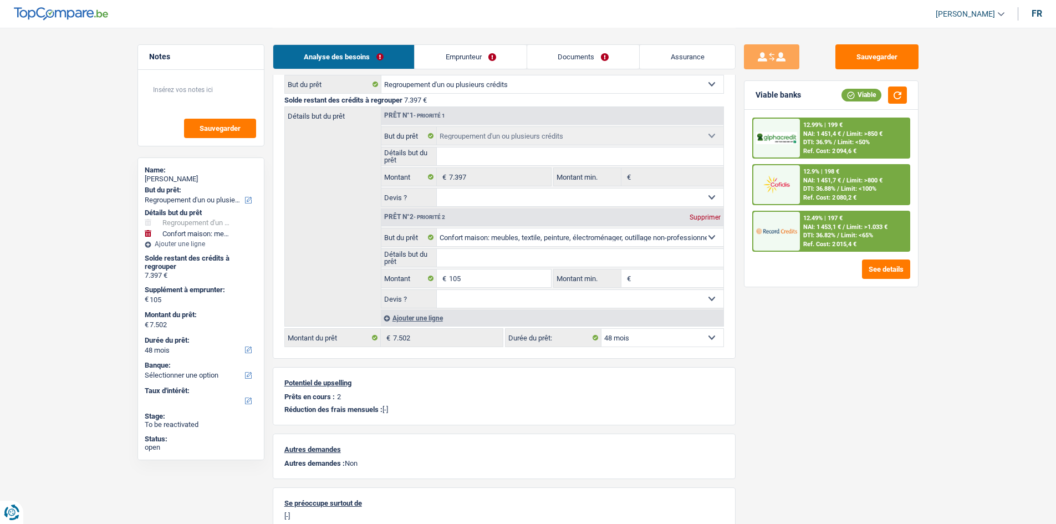
click at [864, 185] on div "12.9% | 198 € NAI: 1 451,7 € / Limit: >800 € DTI: 36.88% / Limit: <100% Ref. Co…" at bounding box center [854, 184] width 109 height 39
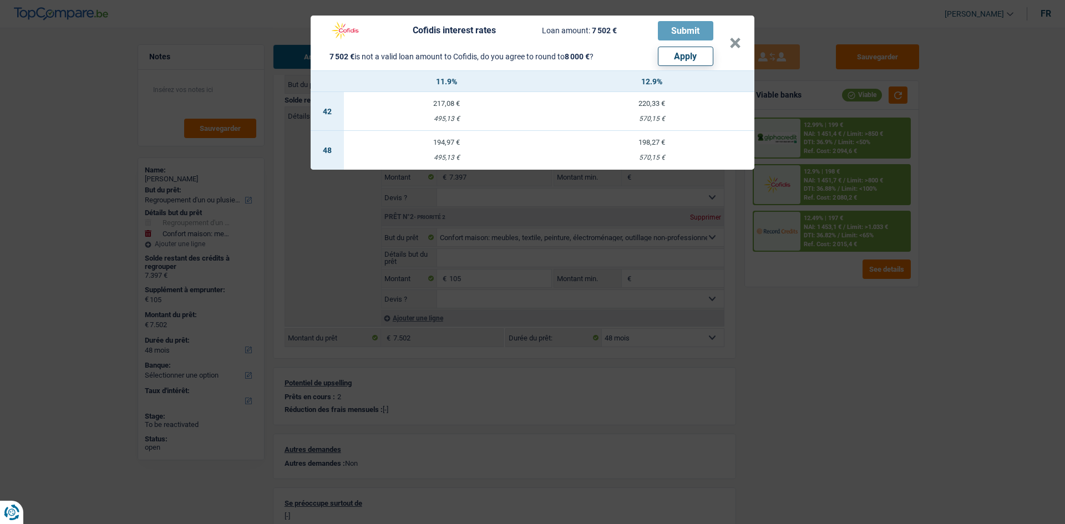
click at [848, 328] on div "Cofidis interest rates Loan amount: 7 502 € Submit 7 502 € is not a valid loan …" at bounding box center [532, 262] width 1065 height 524
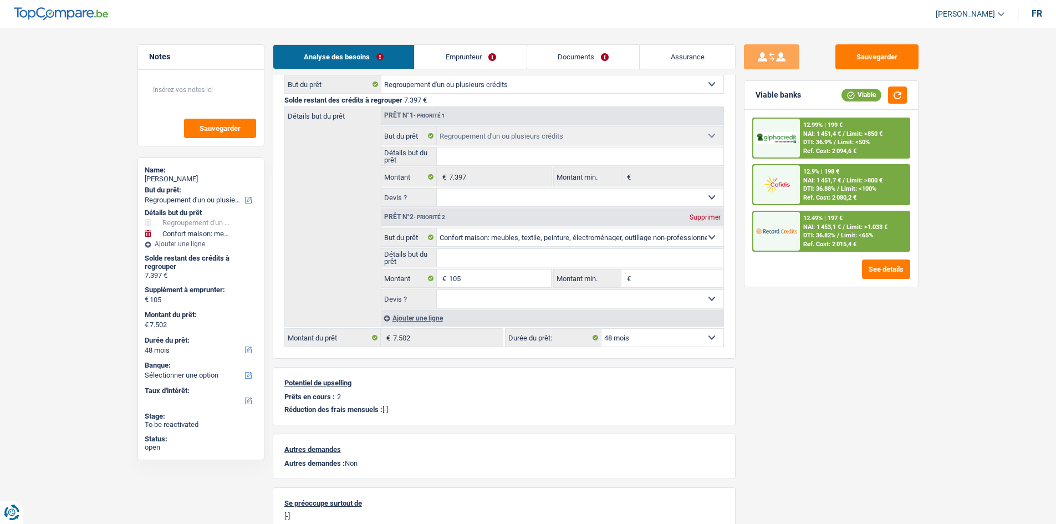
click at [854, 148] on div "Ref. Cost: 2 094,6 €" at bounding box center [830, 151] width 53 height 7
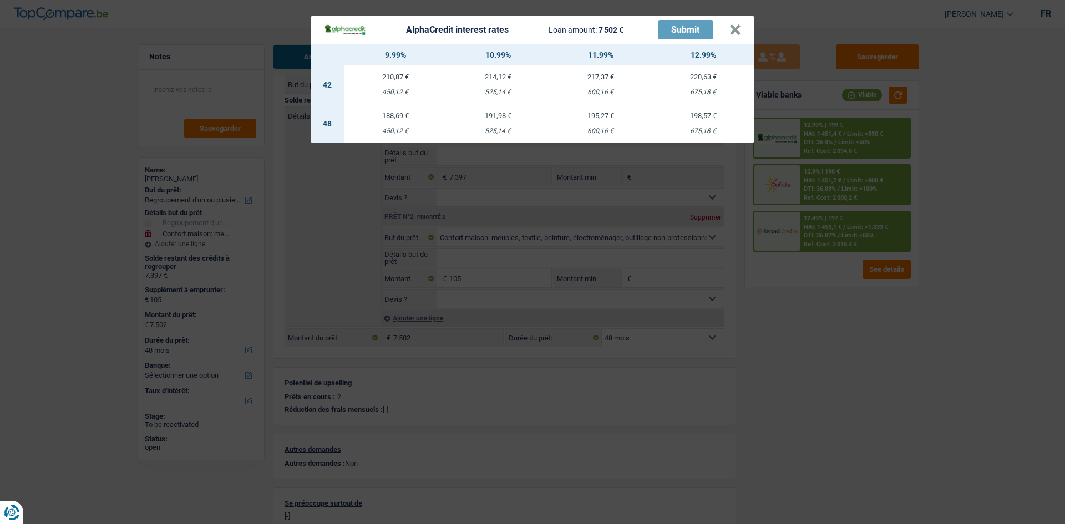
click at [825, 356] on div "AlphaCredit interest rates Loan amount: 7 502 € Submit × 9.99% 10.99% 11.99% 12…" at bounding box center [532, 262] width 1065 height 524
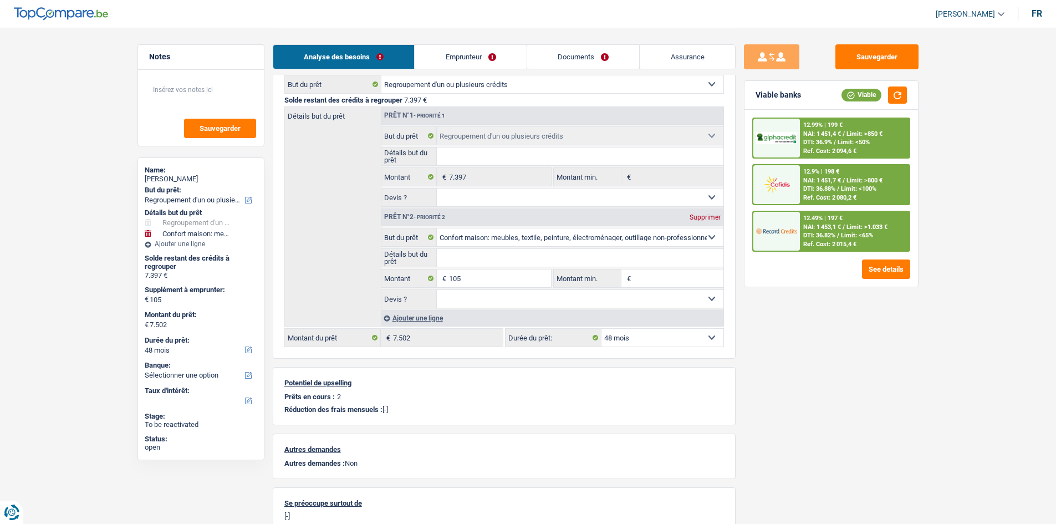
click at [909, 337] on div "Sauvegarder Viable banks Viable 12.99% | 199 € NAI: 1 451,4 € / Limit: >850 € D…" at bounding box center [831, 275] width 191 height 462
click at [494, 63] on link "Emprunteur" at bounding box center [471, 57] width 112 height 24
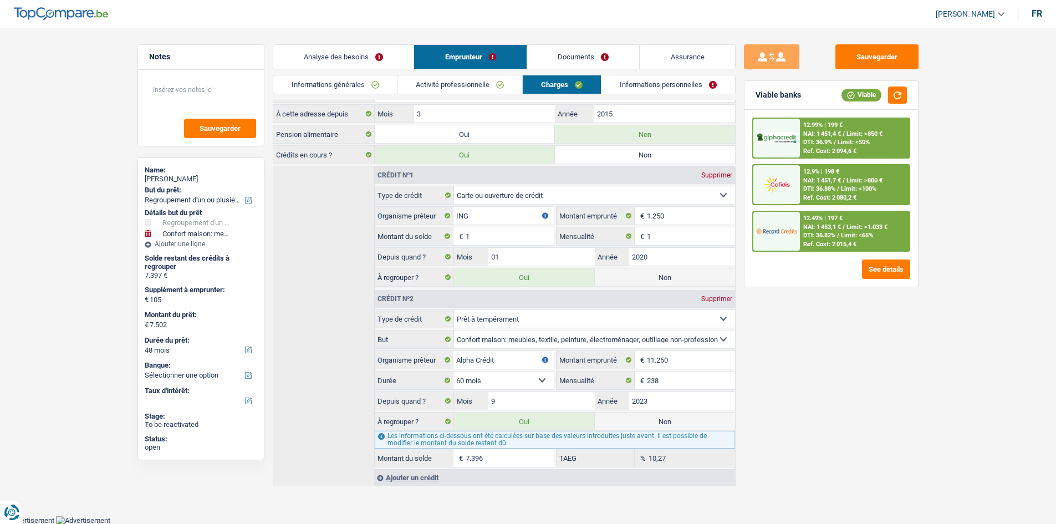
click at [858, 402] on div "Sauvegarder Viable banks Viable 12.99% | 199 € NAI: 1 451,4 € / Limit: >850 € D…" at bounding box center [831, 275] width 191 height 462
click at [825, 135] on span "NAI: 1 451,4 €" at bounding box center [823, 133] width 38 height 7
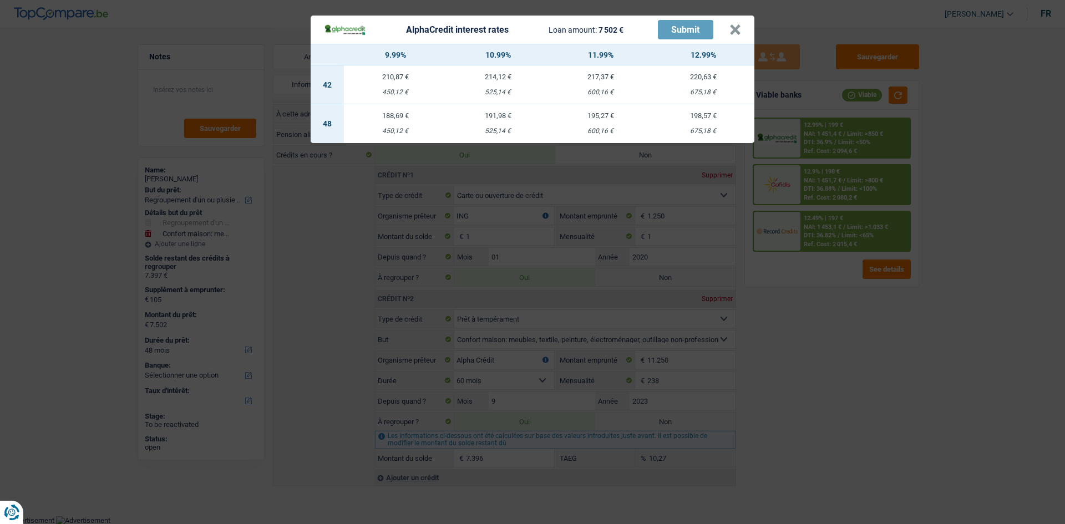
click at [862, 373] on div "AlphaCredit interest rates Loan amount: 7 502 € Submit × 9.99% 10.99% 11.99% 12…" at bounding box center [532, 262] width 1065 height 524
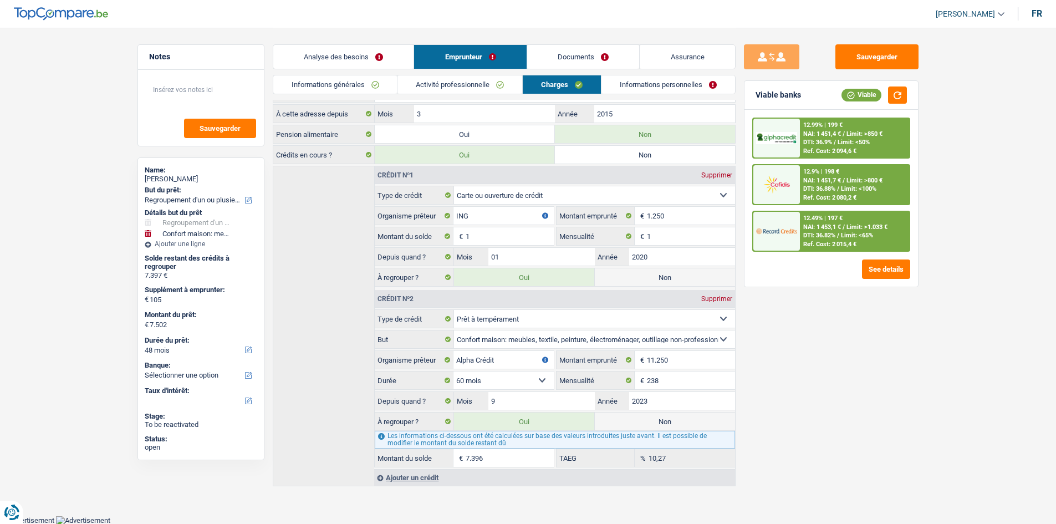
click at [846, 144] on span "Limit: <50%" at bounding box center [854, 142] width 32 height 7
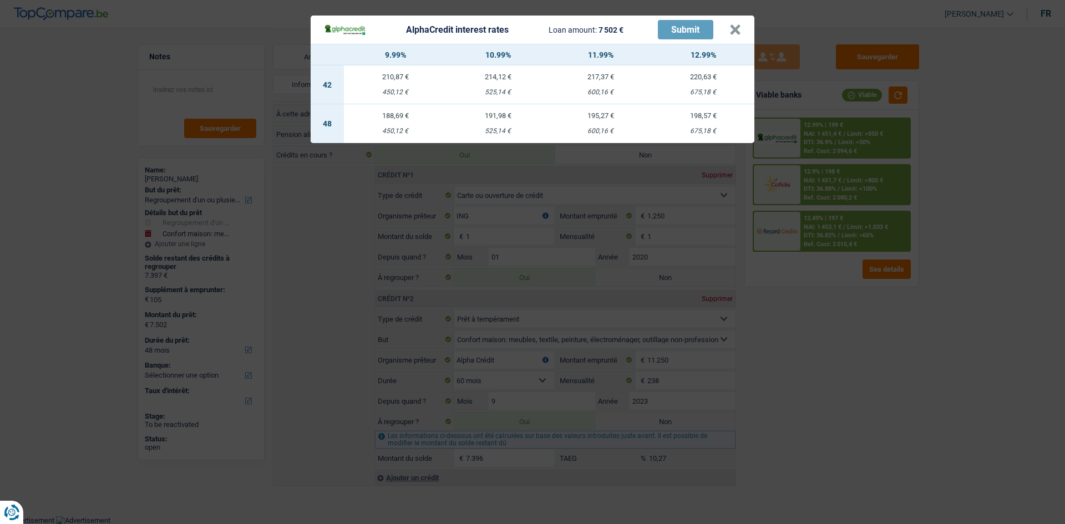
click at [830, 309] on div "AlphaCredit interest rates Loan amount: 7 502 € Submit × 9.99% 10.99% 11.99% 12…" at bounding box center [532, 262] width 1065 height 524
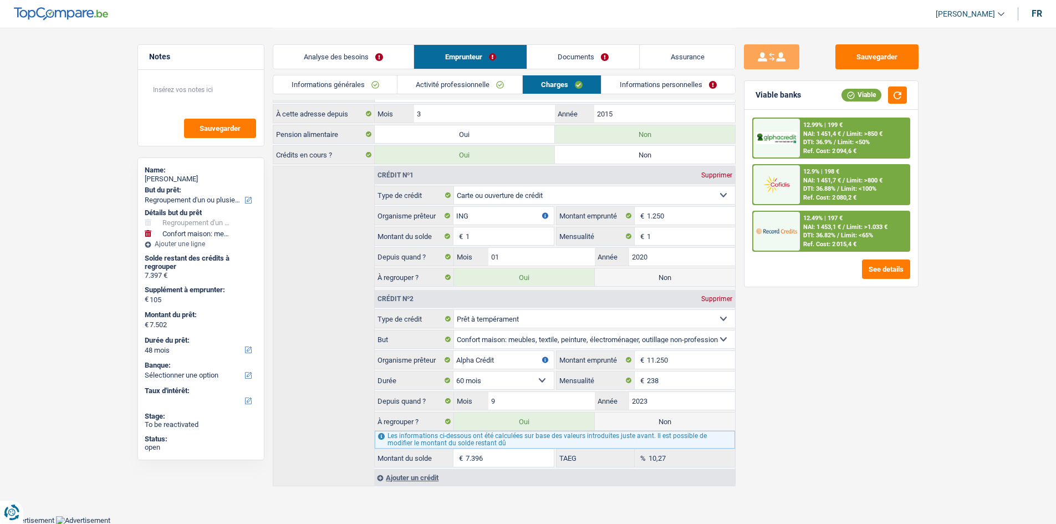
click at [62, 193] on main "Notes Sauvegarder Name: Abdelbassat Mounfaloti But du prêt: Confort maison: meu…" at bounding box center [528, 198] width 1056 height 634
click at [380, 35] on div "Analyse des besoins Emprunteur Documents Assurance" at bounding box center [504, 51] width 463 height 47
drag, startPoint x: 61, startPoint y: 129, endPoint x: 64, endPoint y: 123, distance: 6.7
click at [63, 129] on main "Notes Sauvegarder Name: Abdelbassat Mounfaloti But du prêt: Confort maison: meu…" at bounding box center [528, 198] width 1056 height 634
click at [887, 68] on button "Sauvegarder" at bounding box center [877, 56] width 83 height 25
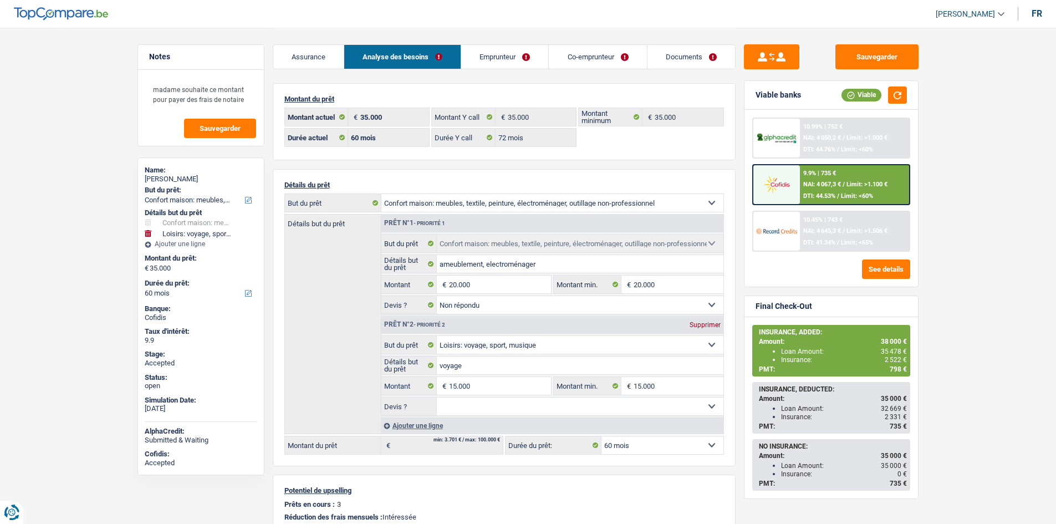
select select "household"
select select "hobbies"
select select "60"
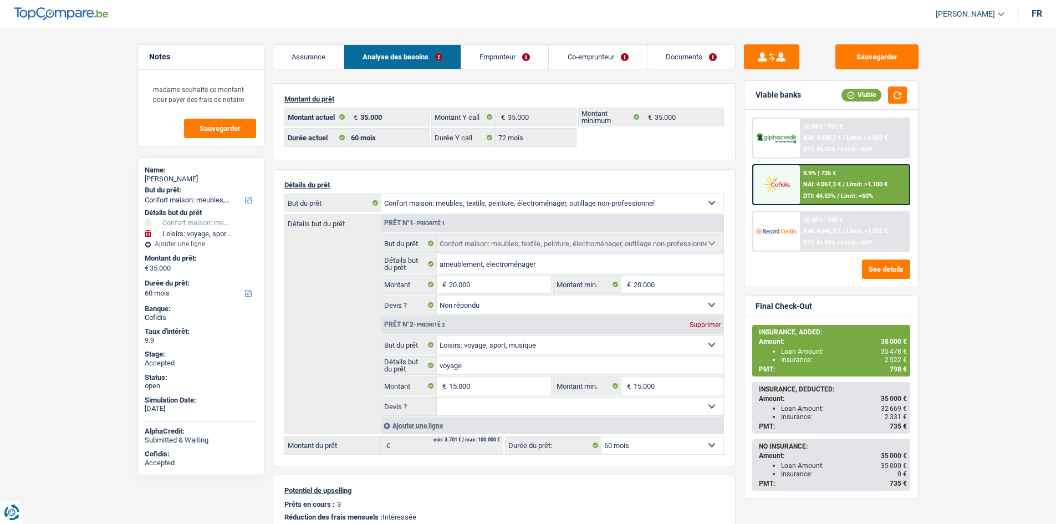
select select "72"
select select "household"
select select "not_answered"
select select "hobbies"
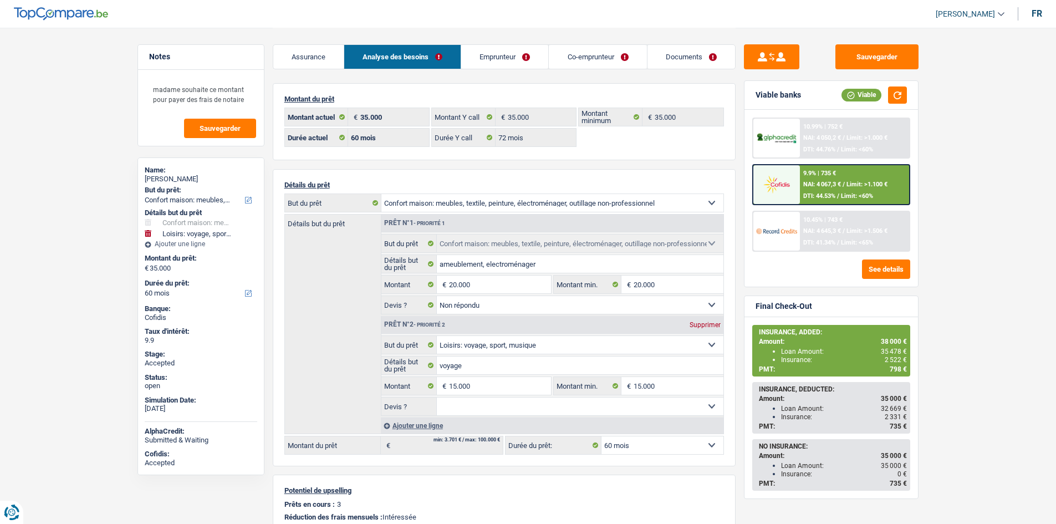
select select "60"
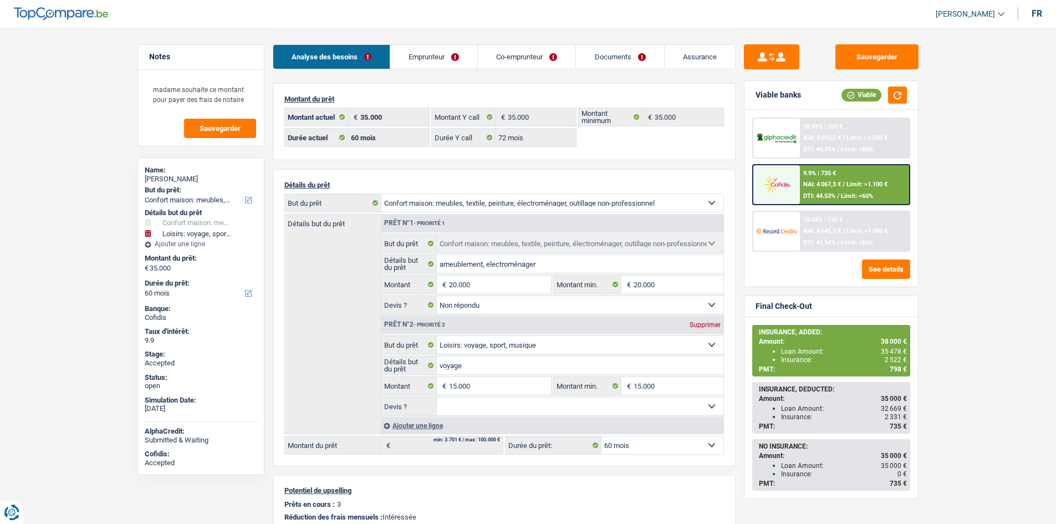
click at [603, 57] on link "Documents" at bounding box center [620, 57] width 88 height 24
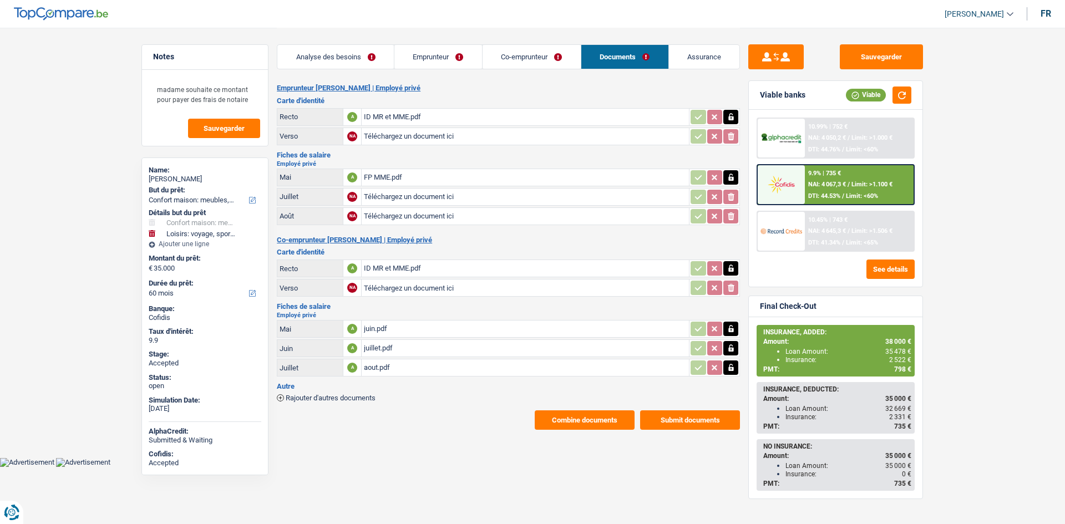
click at [420, 170] on div "FP MME.pdf" at bounding box center [525, 177] width 323 height 17
click at [434, 324] on div "juin.pdf" at bounding box center [525, 329] width 323 height 17
click at [446, 57] on link "Emprunteur" at bounding box center [438, 57] width 88 height 24
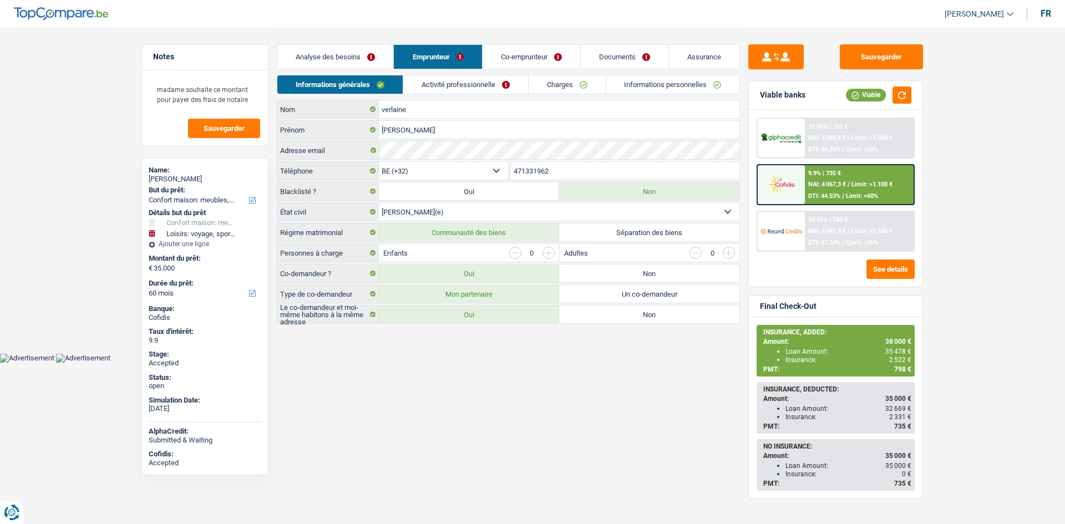
click at [454, 82] on link "Activité professionnelle" at bounding box center [465, 84] width 125 height 18
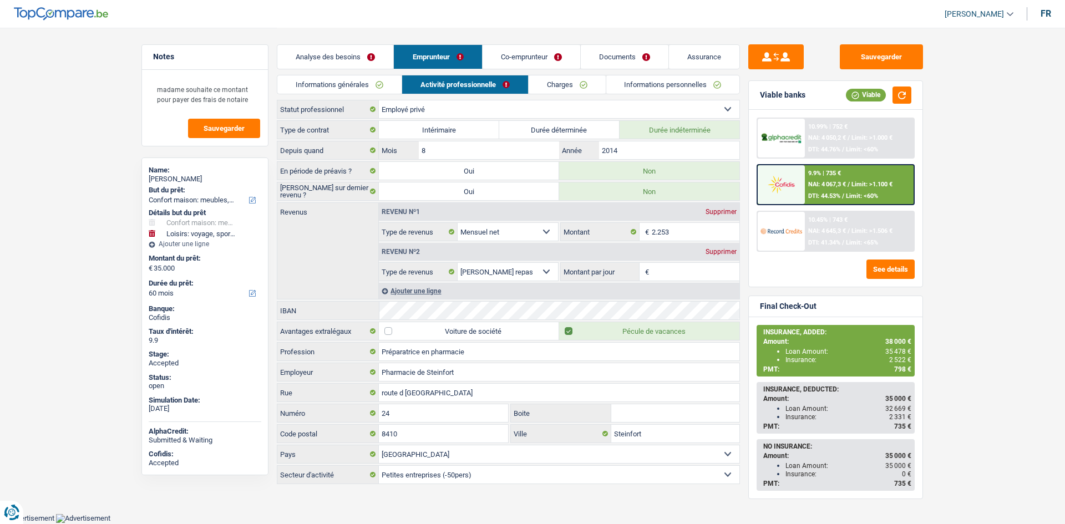
click at [514, 53] on link "Co-emprunteur" at bounding box center [531, 57] width 98 height 24
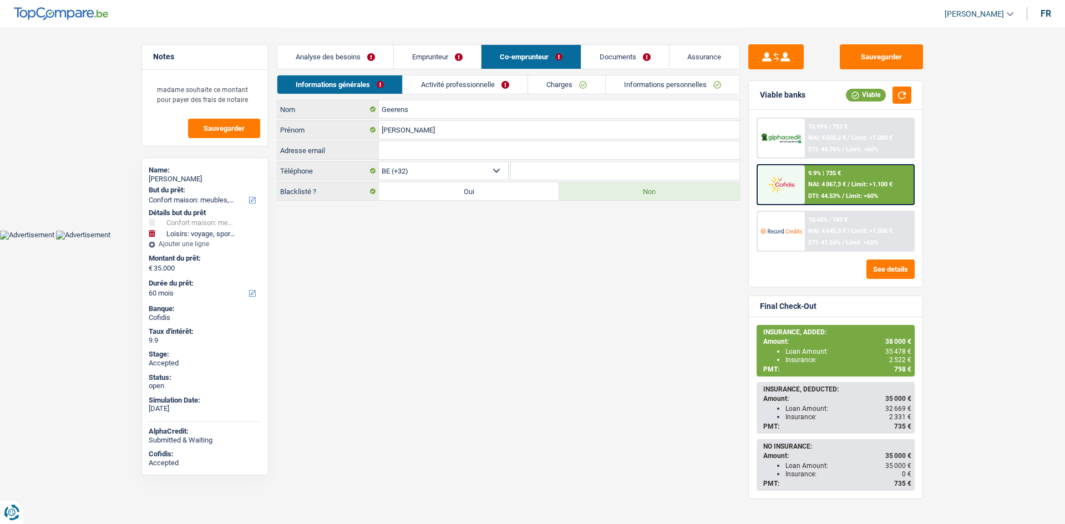
click at [481, 82] on link "Activité professionnelle" at bounding box center [465, 84] width 125 height 18
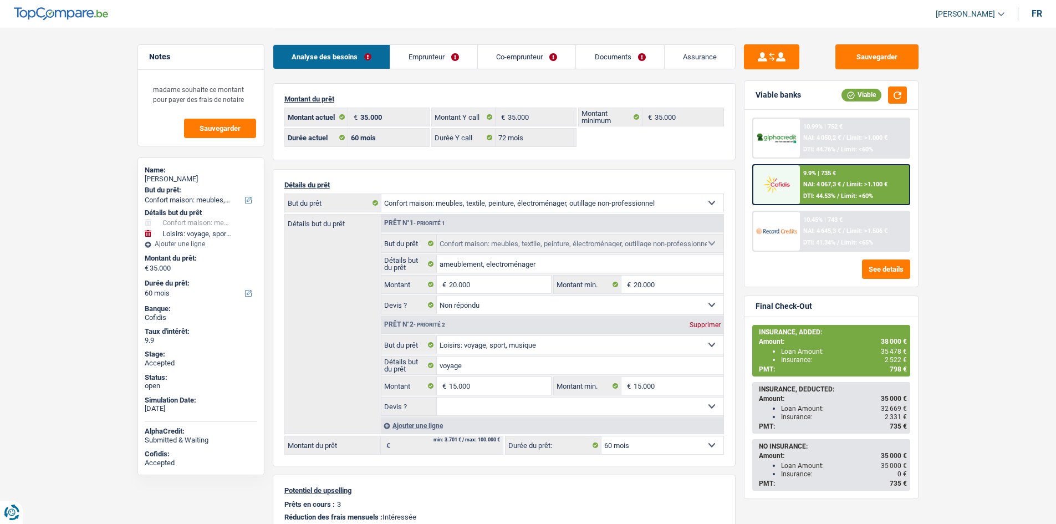
select select "household"
select select "hobbies"
select select "60"
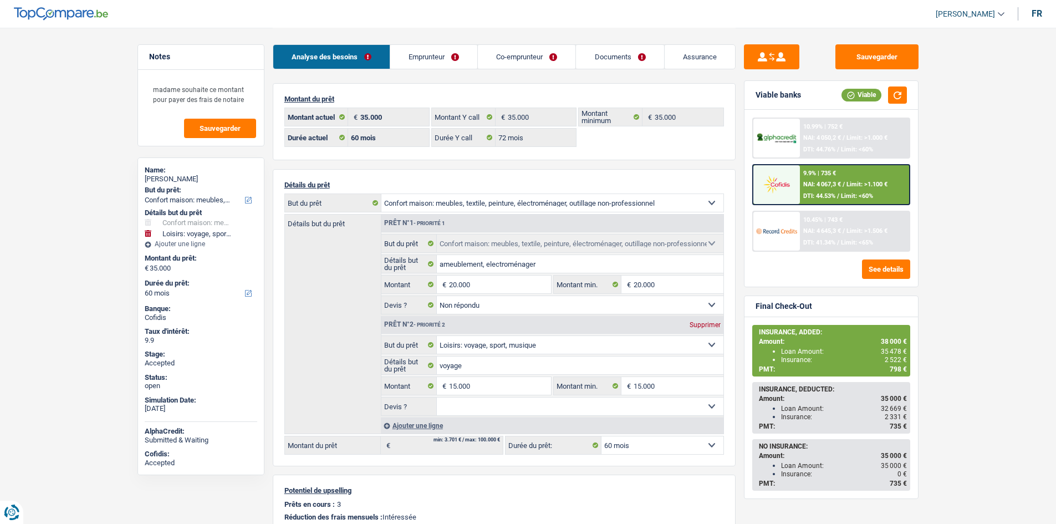
select select "72"
select select "household"
select select "not_answered"
select select "hobbies"
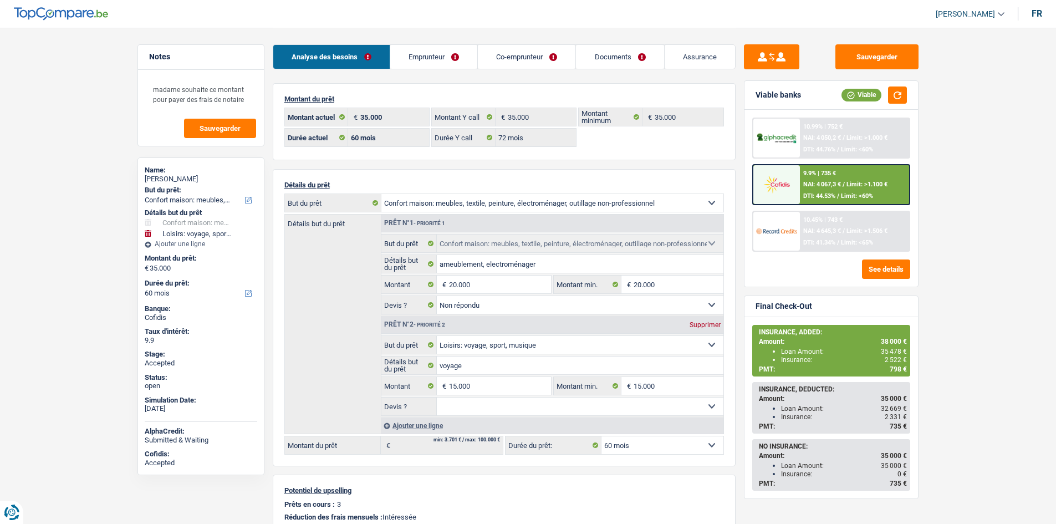
select select "60"
select select "privateEmployee"
select select "netSalary"
select select "mealVouchers"
select select "LU"
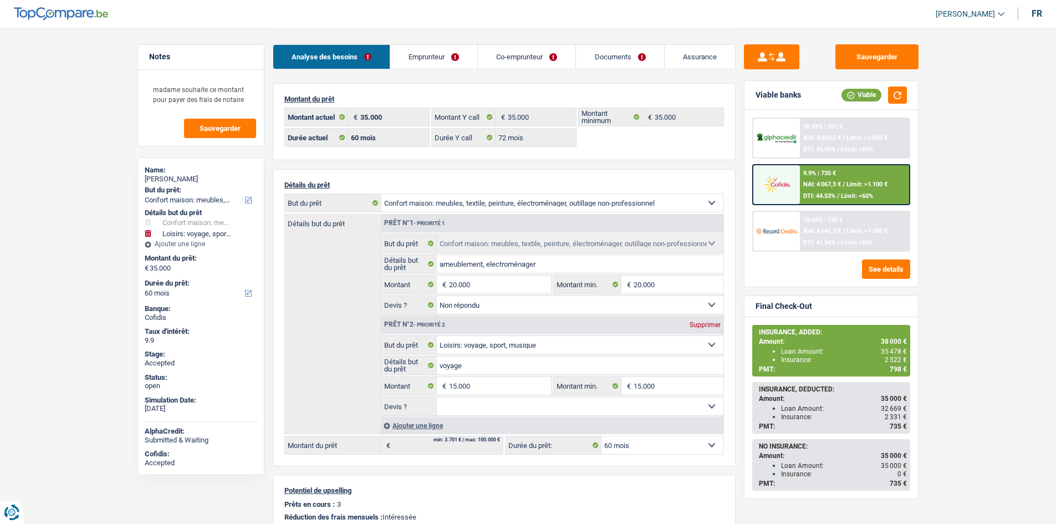
select select "smallCompanies"
drag, startPoint x: 0, startPoint y: 0, endPoint x: 433, endPoint y: 58, distance: 436.4
click at [433, 58] on link "Emprunteur" at bounding box center [433, 57] width 87 height 24
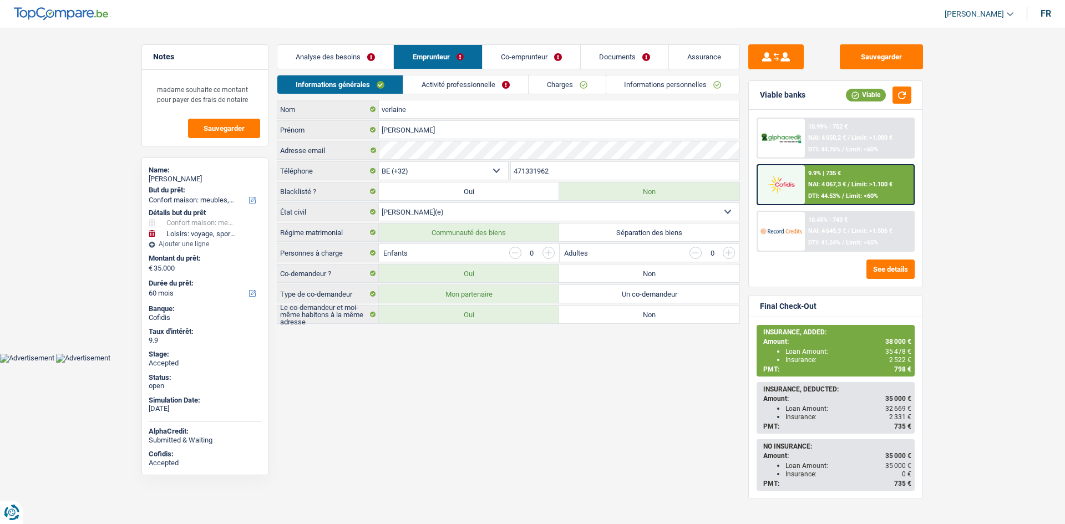
click at [443, 84] on link "Activité professionnelle" at bounding box center [465, 84] width 125 height 18
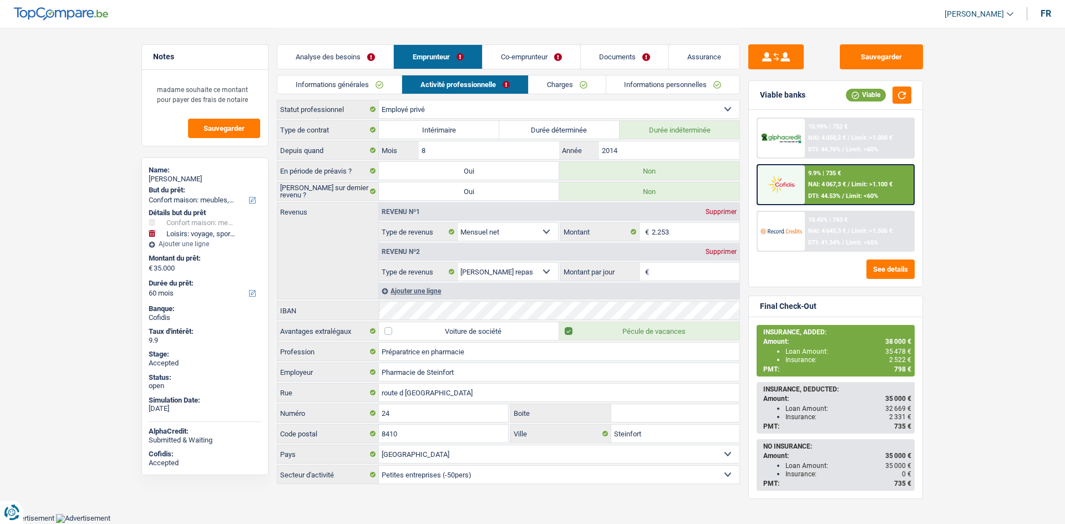
click at [536, 85] on link "Charges" at bounding box center [566, 84] width 77 height 18
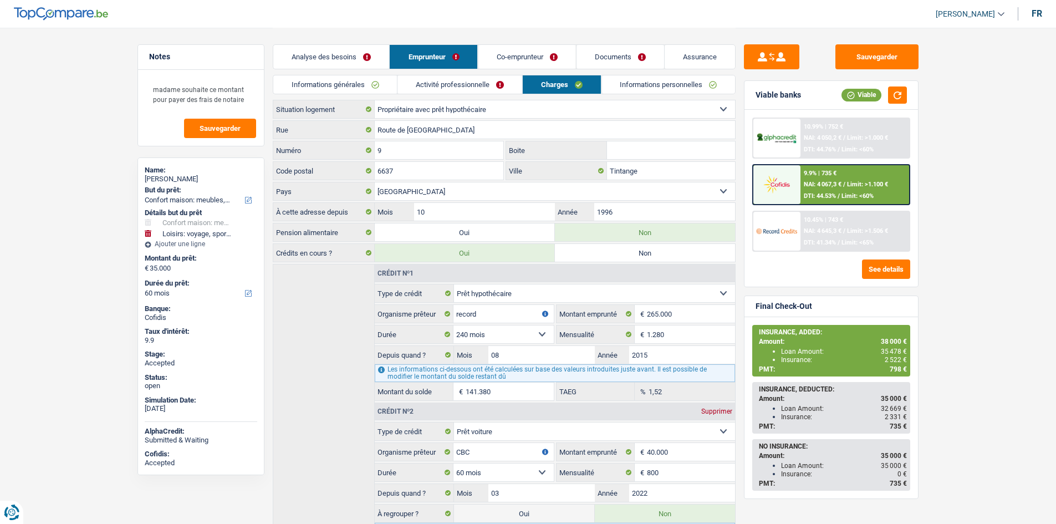
click at [522, 58] on link "Co-emprunteur" at bounding box center [527, 57] width 98 height 24
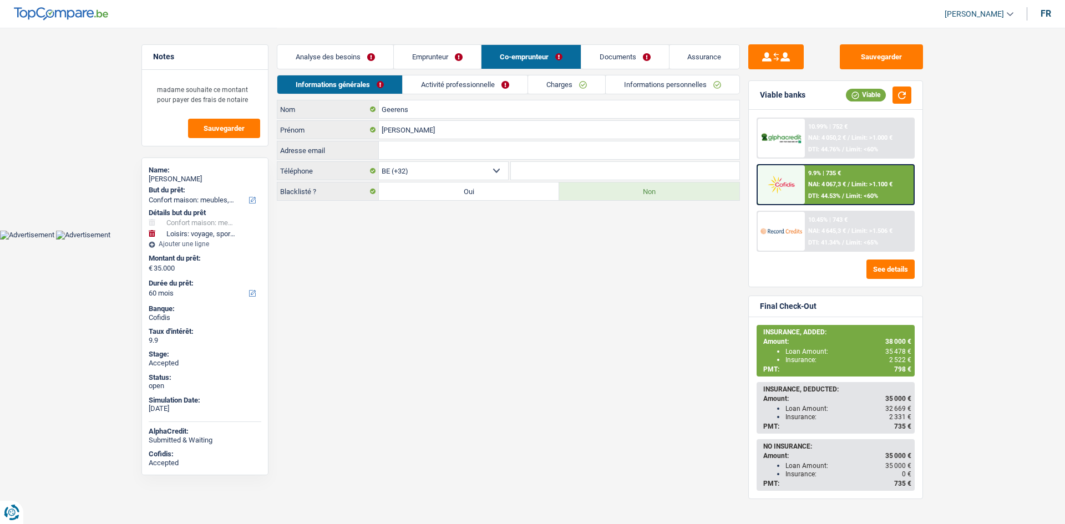
click at [481, 80] on link "Activité professionnelle" at bounding box center [465, 84] width 125 height 18
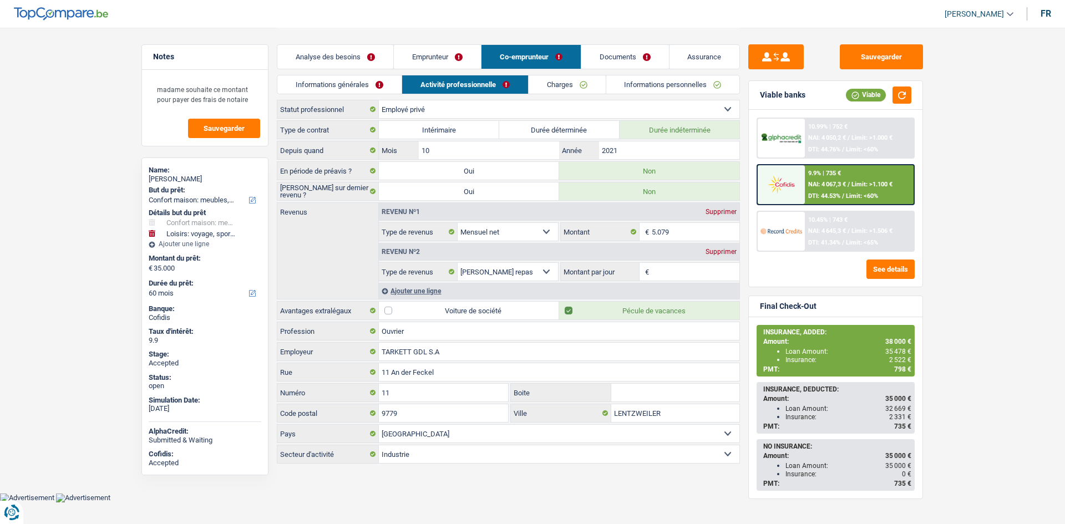
click at [978, 199] on main "Notes madame souhaite ce montant pour payer des frais de notaire Sauvegarder Na…" at bounding box center [532, 246] width 1065 height 493
click at [697, 47] on link "Assurance" at bounding box center [704, 57] width 70 height 24
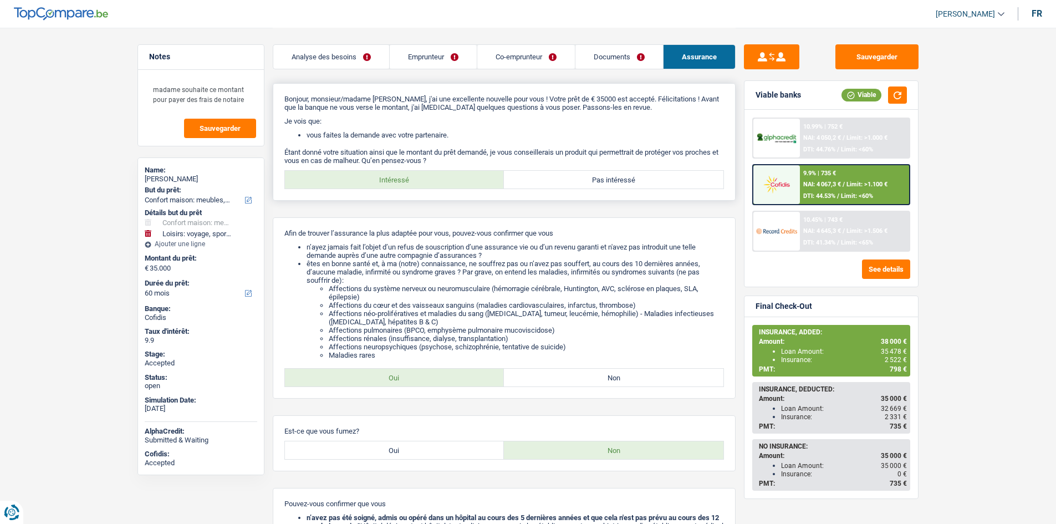
click at [624, 177] on label "Pas intéressé" at bounding box center [614, 180] width 220 height 18
click at [624, 177] on input "Pas intéressé" at bounding box center [614, 180] width 220 height 18
radio input "true"
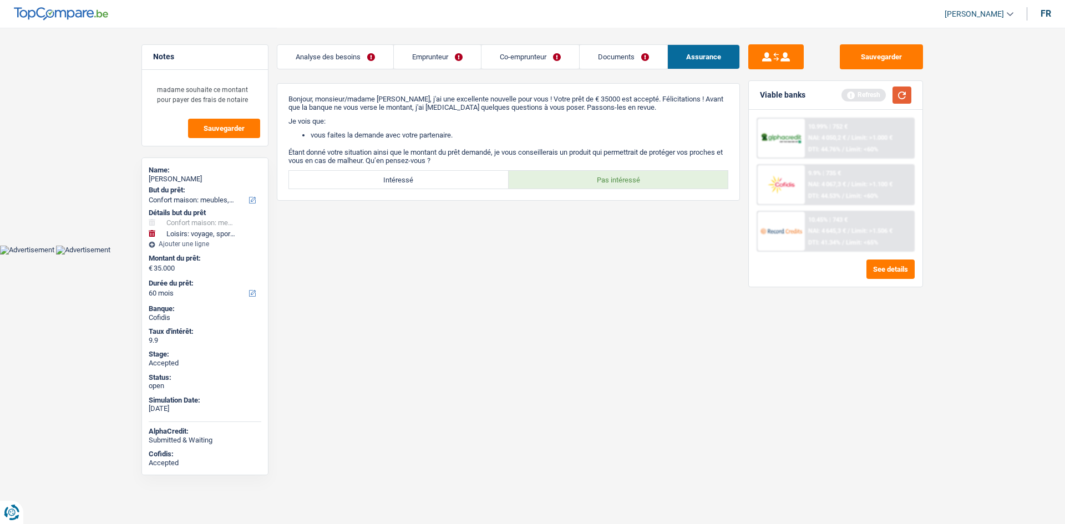
click at [905, 95] on button "button" at bounding box center [901, 95] width 19 height 17
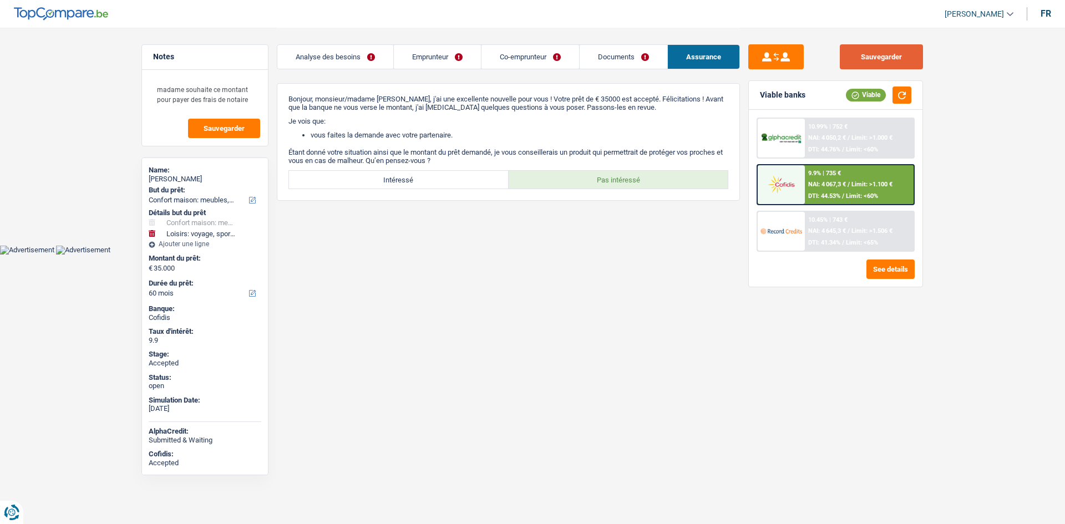
click at [891, 53] on button "Sauvegarder" at bounding box center [881, 56] width 83 height 25
click at [863, 176] on div "9.9% | 735 € NAI: 4 067,3 € / Limit: >1.100 € DTI: 44.53% / Limit: <60%" at bounding box center [859, 184] width 109 height 39
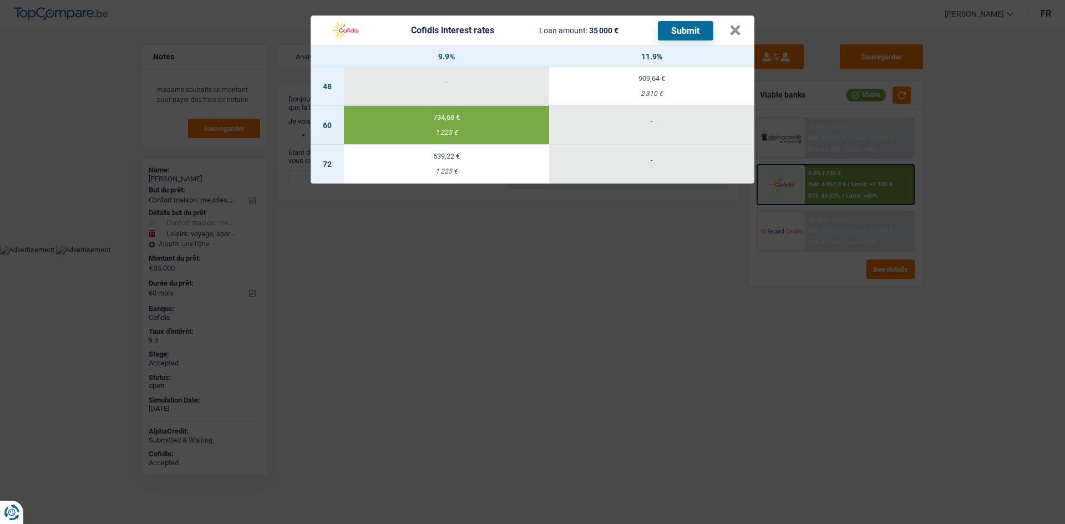
click at [781, 340] on div "Cofidis interest rates Loan amount: 35 000 € Submit × 9.9% 11.9% 48 - 909,64 € …" at bounding box center [532, 262] width 1065 height 524
